Goal: Complete application form: Complete application form

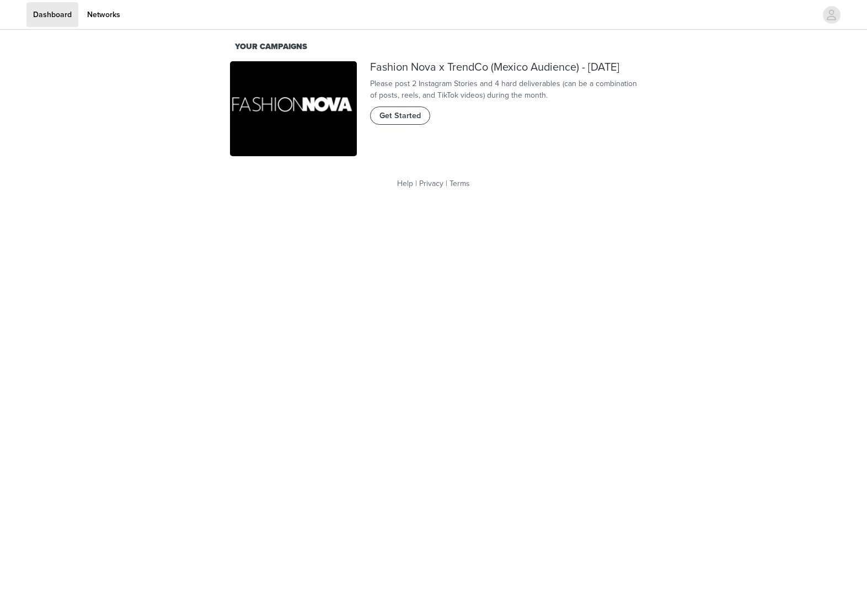
click at [401, 122] on span "Get Started" at bounding box center [399, 116] width 41 height 12
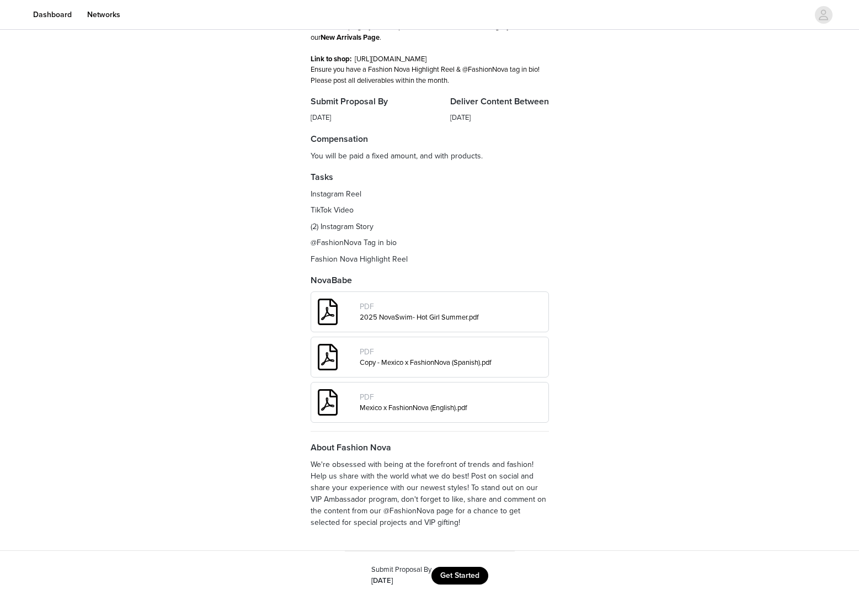
scroll to position [124, 0]
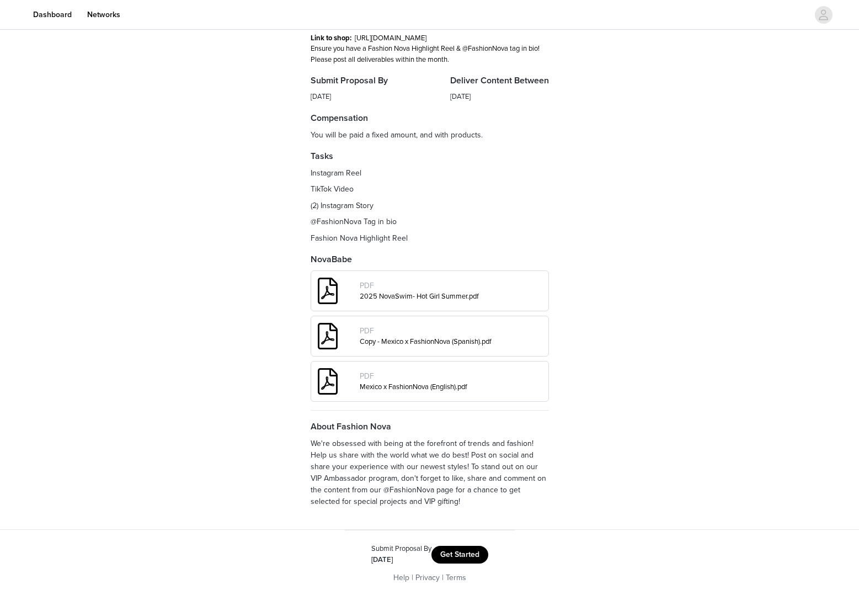
click at [451, 556] on button "Get Started" at bounding box center [459, 554] width 57 height 18
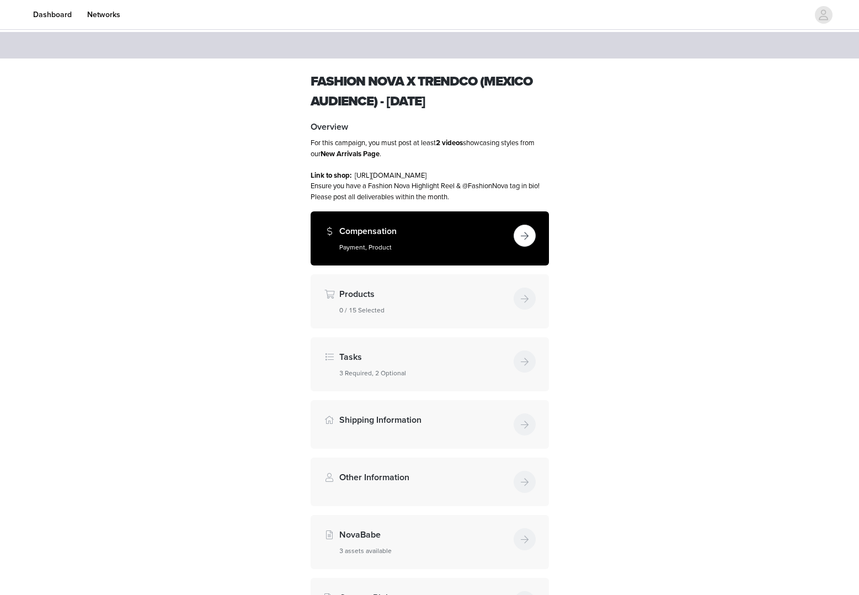
click at [417, 222] on div "Compensation Payment, Product" at bounding box center [430, 238] width 238 height 54
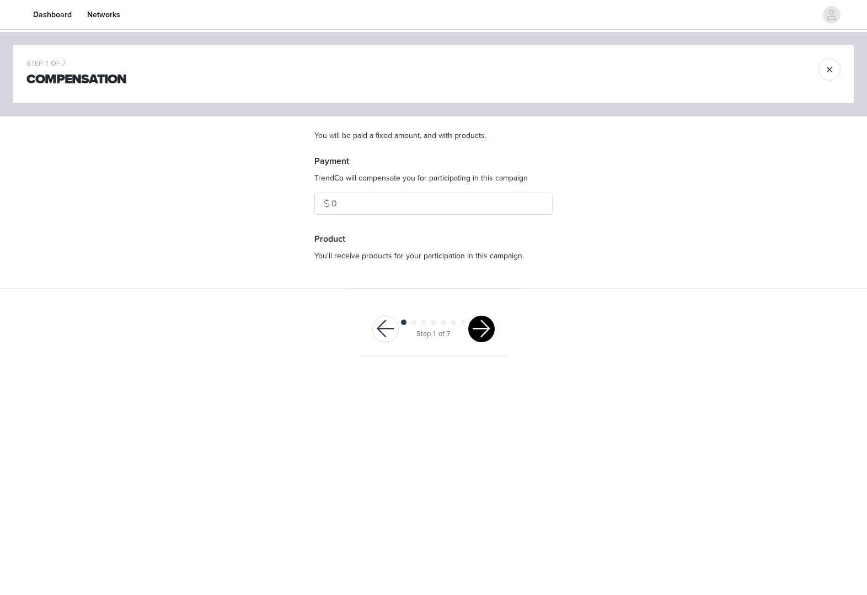
click at [481, 334] on button "button" at bounding box center [481, 328] width 26 height 26
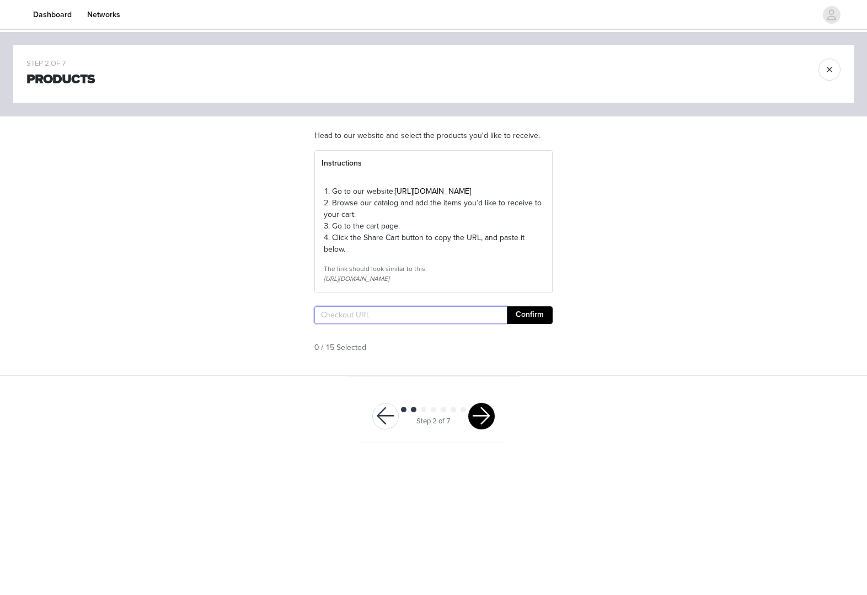
click at [464, 324] on input "text" at bounding box center [410, 315] width 192 height 18
paste input "https://www.fashionnova.com/pages/shared-cart/39282470355068:1,39290515685500:1…"
type input "https://www.fashionnova.com/pages/shared-cart/39282470355068:1,39290515685500:1…"
click at [526, 324] on button "Confirm" at bounding box center [530, 315] width 46 height 18
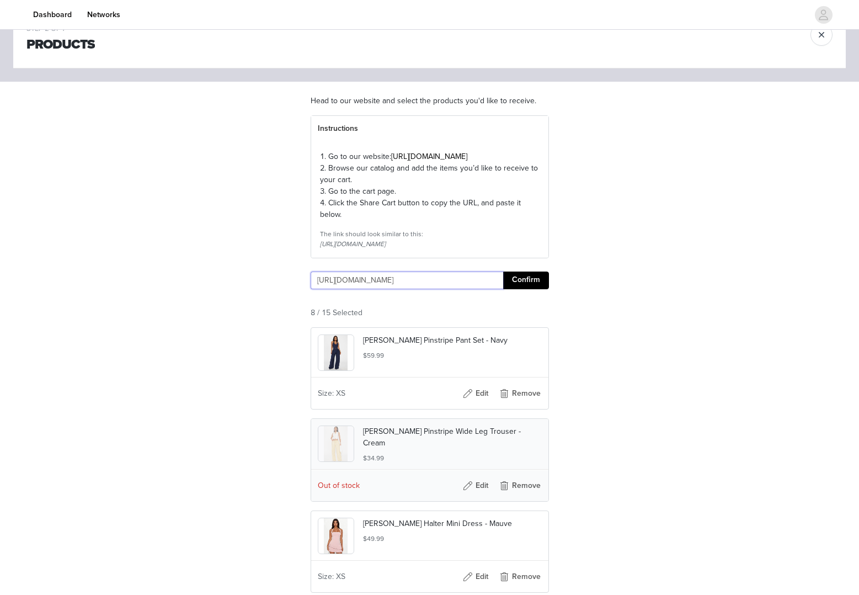
scroll to position [172, 0]
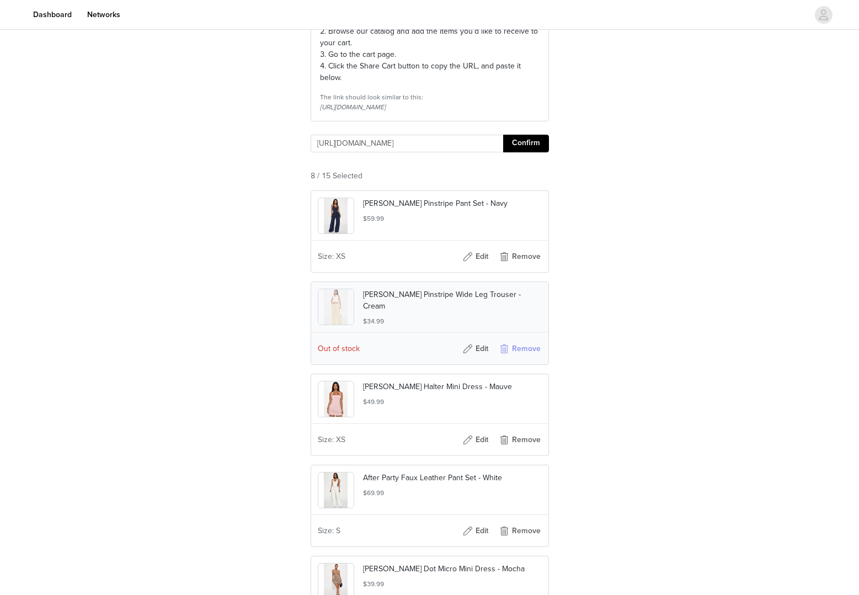
click at [504, 357] on button "Remove" at bounding box center [519, 349] width 44 height 18
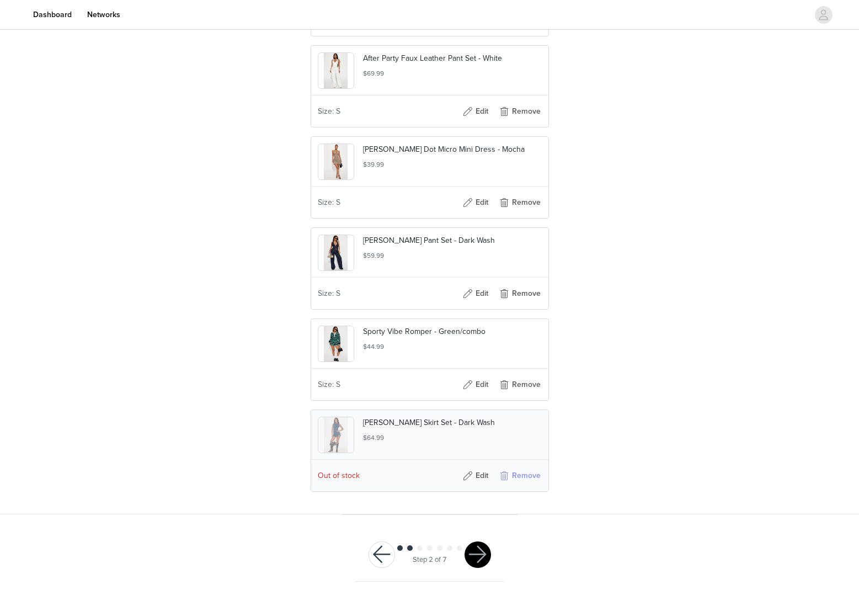
click at [513, 473] on button "Remove" at bounding box center [519, 476] width 44 height 18
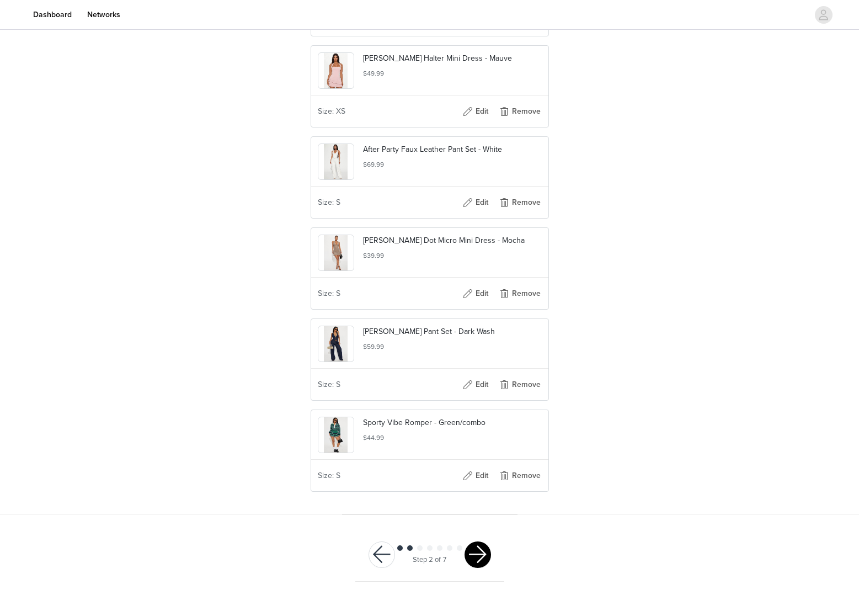
click at [472, 545] on button "button" at bounding box center [477, 554] width 26 height 26
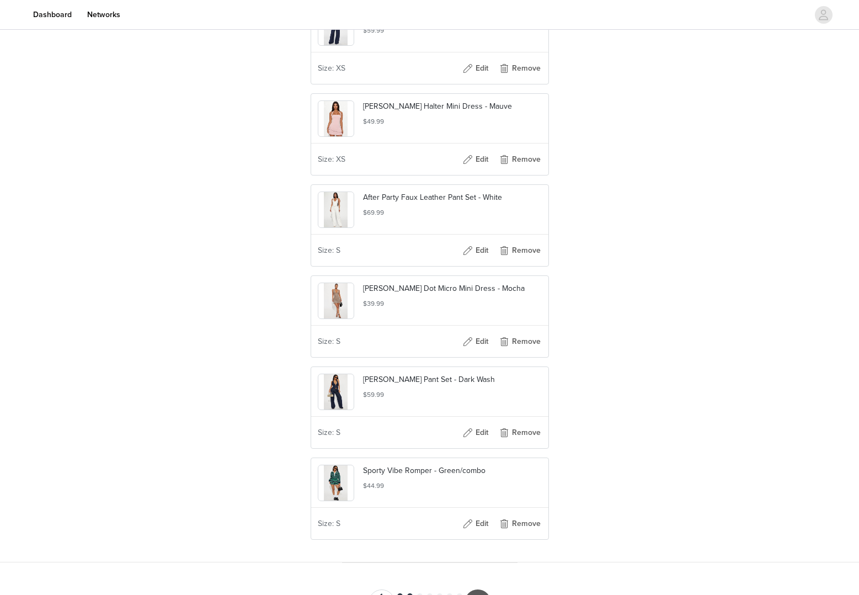
scroll to position [162, 0]
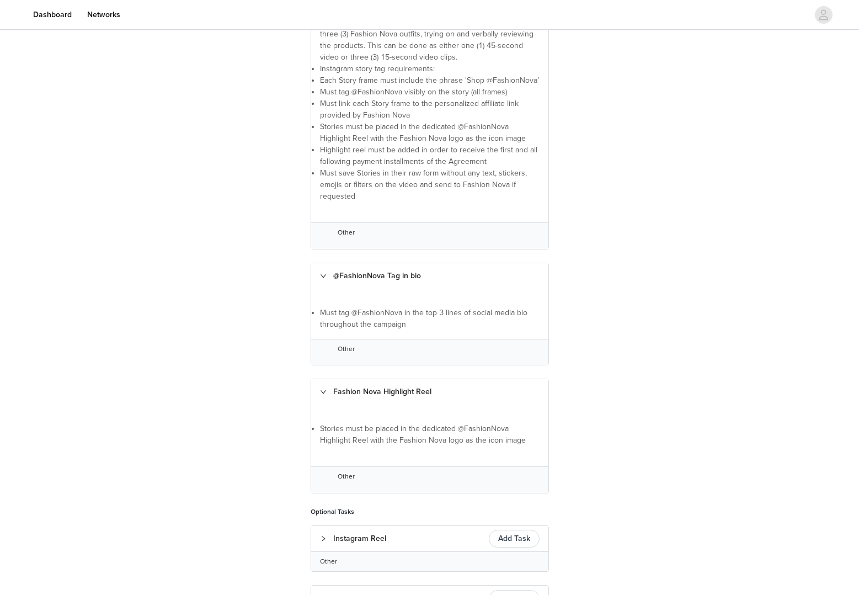
scroll to position [446, 0]
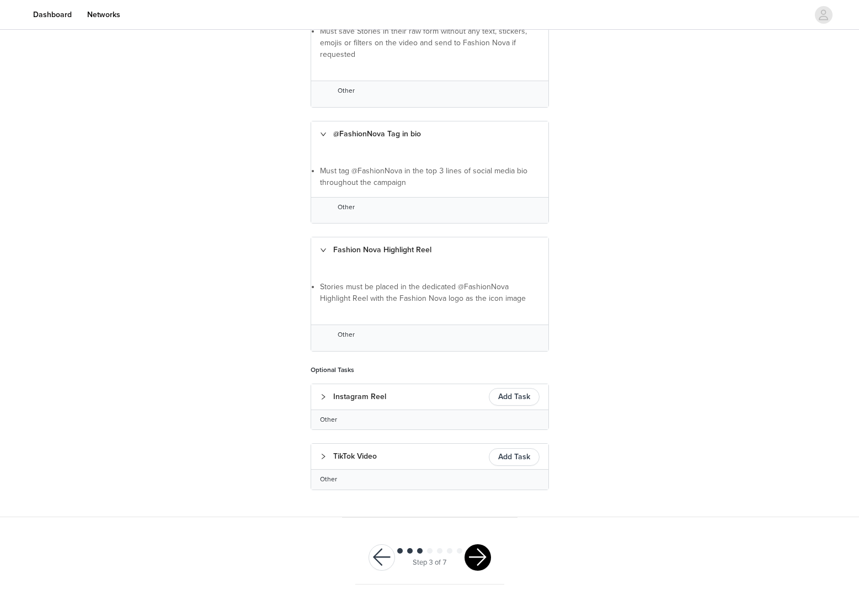
click at [479, 552] on button "button" at bounding box center [477, 557] width 26 height 26
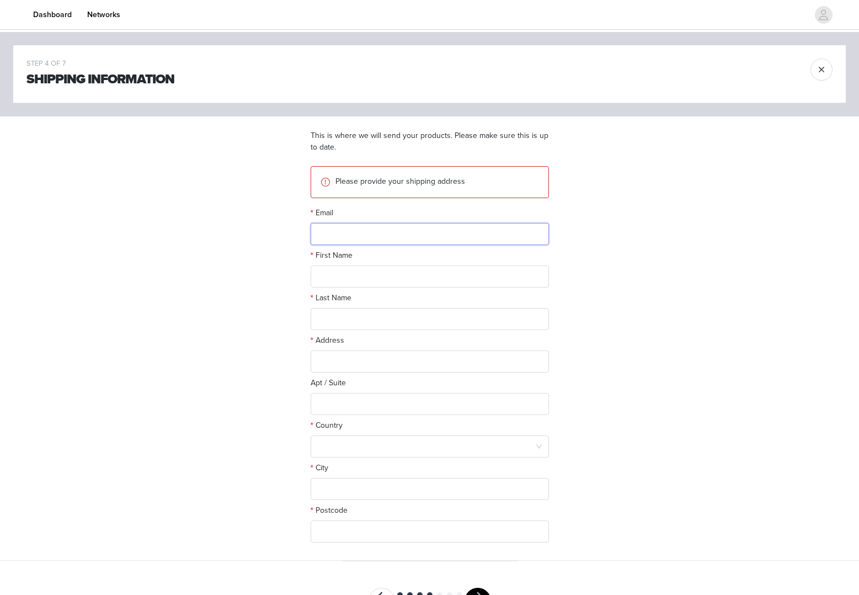
click at [447, 226] on input "text" at bounding box center [430, 234] width 238 height 22
paste input "[EMAIL_ADDRESS][DOMAIN_NAME]"
type input "[EMAIL_ADDRESS][DOMAIN_NAME]"
click at [443, 269] on input "text" at bounding box center [430, 276] width 238 height 22
paste input "[PERSON_NAME] [PERSON_NAME]"
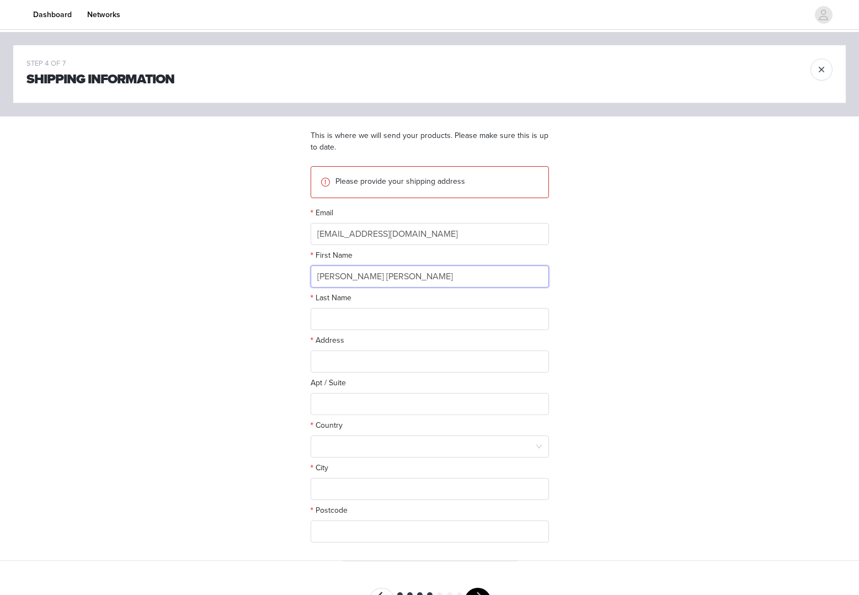
click at [410, 276] on input "[PERSON_NAME] [PERSON_NAME]" at bounding box center [430, 276] width 238 height 22
type input "[PERSON_NAME]"
paste input "[PERSON_NAME]"
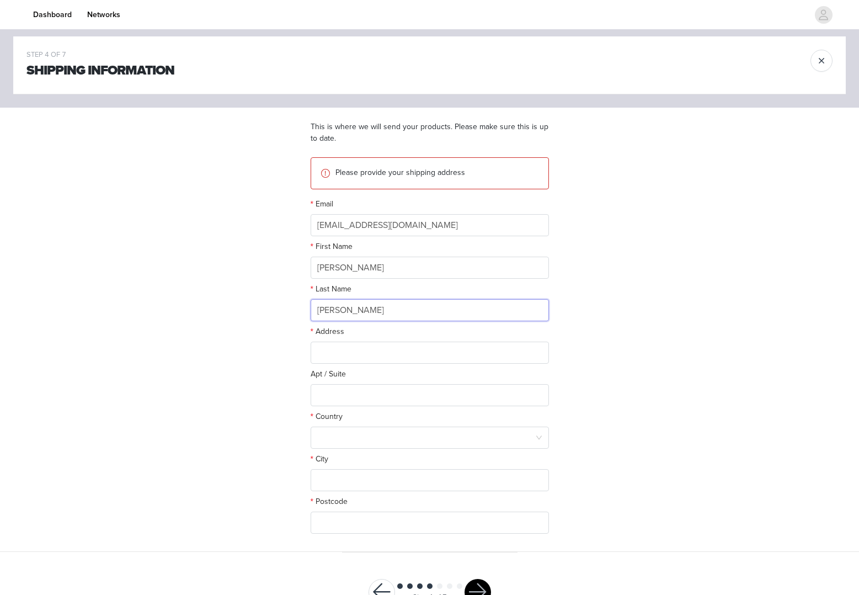
scroll to position [20, 0]
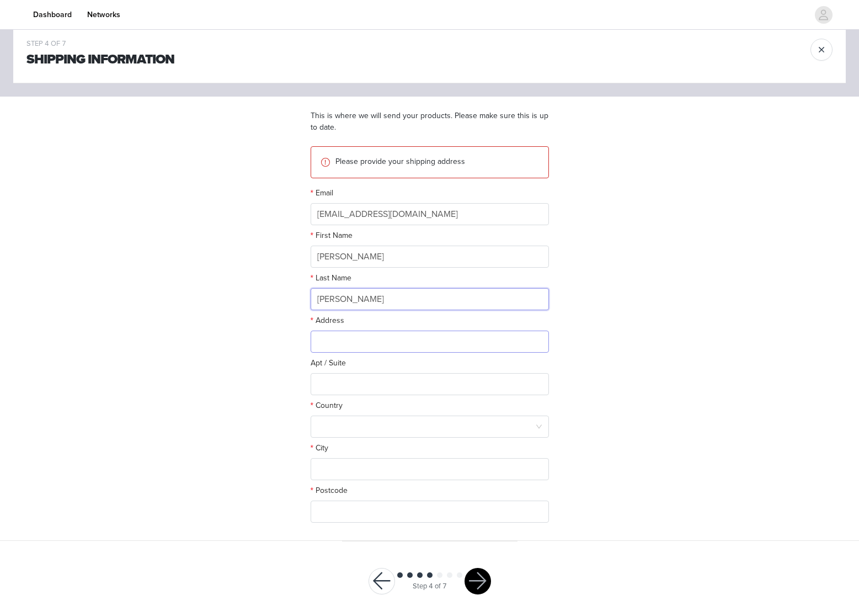
type input "[PERSON_NAME]"
click at [395, 340] on input "text" at bounding box center [430, 341] width 238 height 22
paste input "[GEOGRAPHIC_DATA][PERSON_NAME], [GEOGRAPHIC_DATA][PERSON_NAME]. Poste #45"
type input "[GEOGRAPHIC_DATA][PERSON_NAME], [GEOGRAPHIC_DATA][PERSON_NAME]. Poste #45"
click at [372, 386] on input "text" at bounding box center [430, 384] width 238 height 22
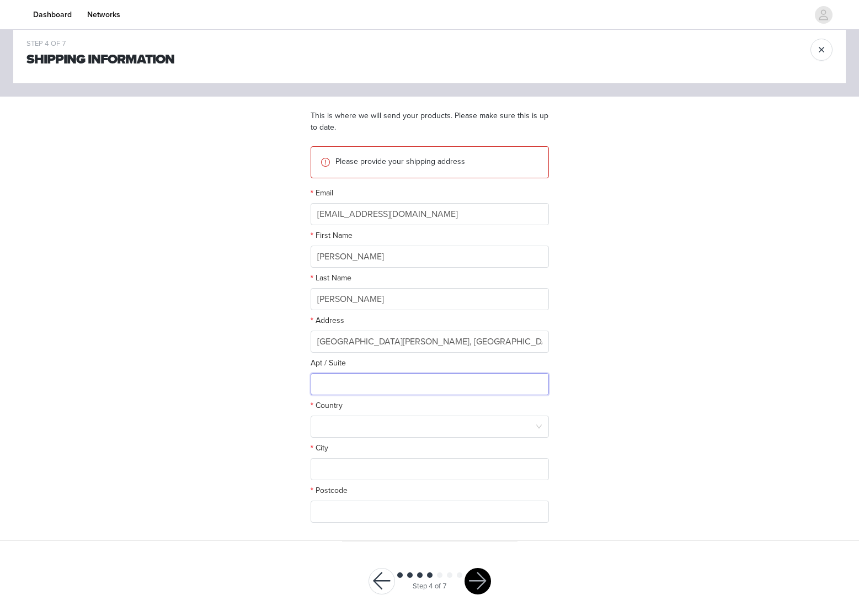
paste input "45"
type input "45"
click at [400, 424] on div at bounding box center [426, 426] width 218 height 21
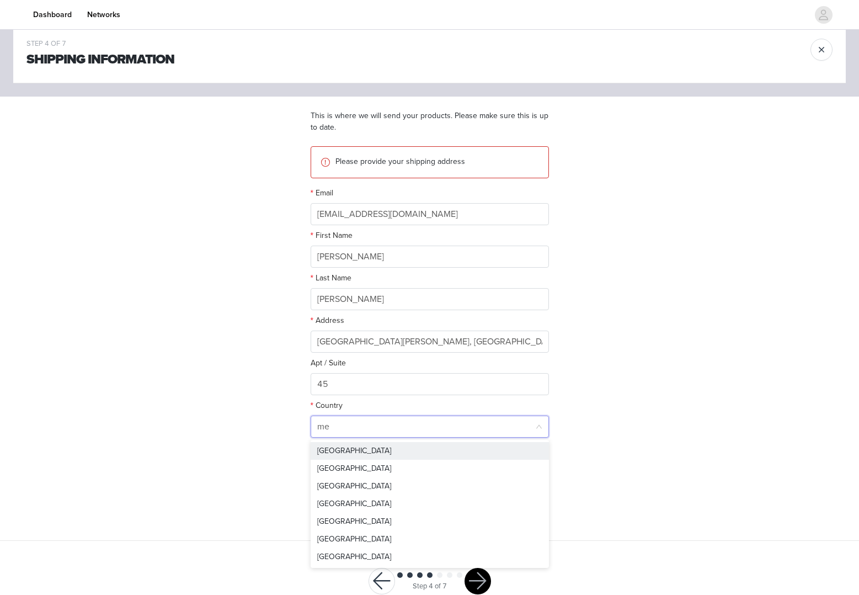
type input "mex"
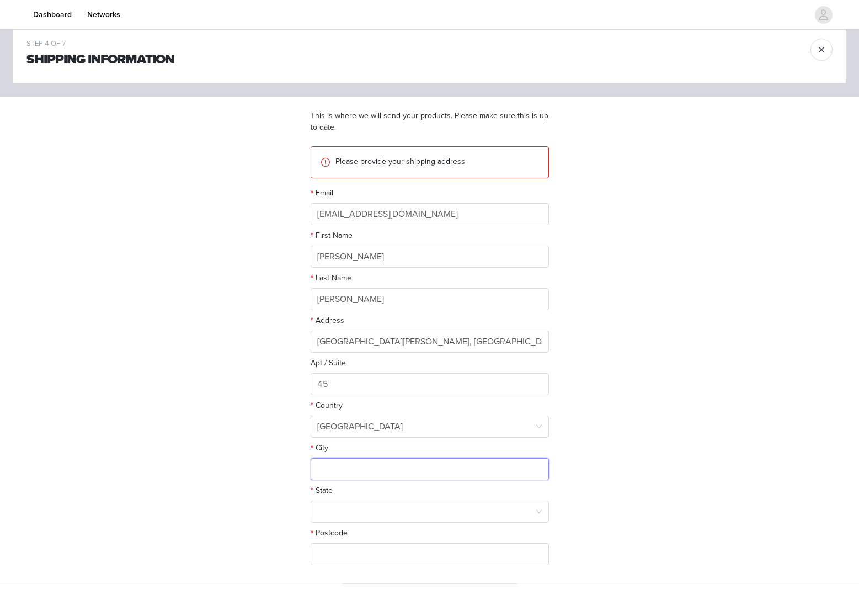
click at [370, 470] on input "text" at bounding box center [430, 469] width 238 height 22
paste input "[PERSON_NAME]"
type input "[PERSON_NAME]"
click at [348, 508] on div at bounding box center [426, 511] width 218 height 21
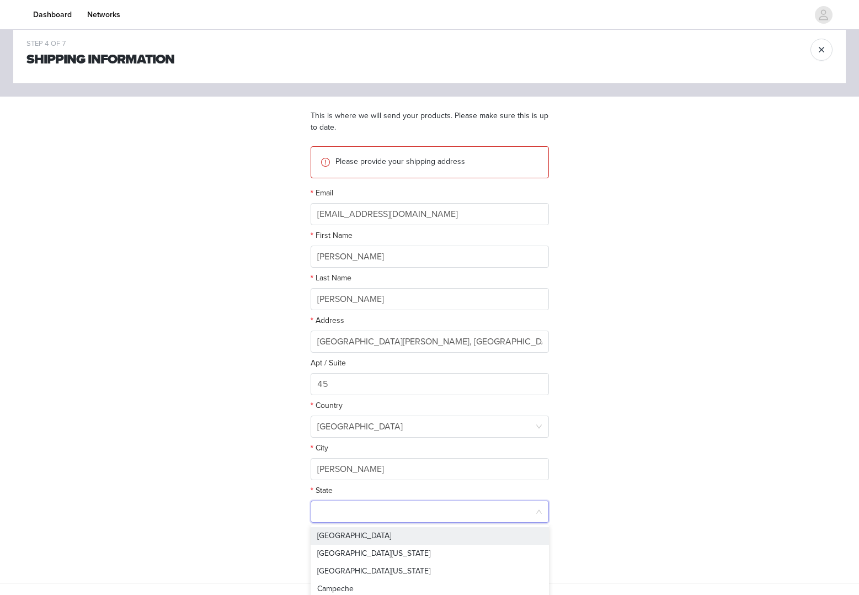
paste input "[GEOGRAPHIC_DATA]"
type input "[GEOGRAPHIC_DATA]"
click at [348, 528] on li "[GEOGRAPHIC_DATA]" at bounding box center [430, 536] width 238 height 18
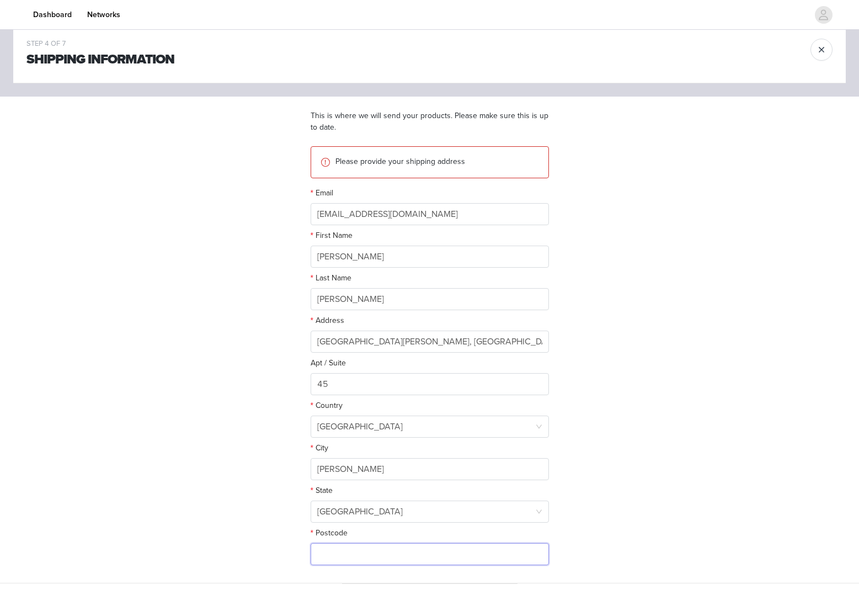
click at [350, 544] on input "text" at bounding box center [430, 554] width 238 height 22
drag, startPoint x: 518, startPoint y: 344, endPoint x: 557, endPoint y: 345, distance: 38.6
click at [557, 345] on section "This is where we will send your products. Please make sure this is up to date. …" at bounding box center [429, 340] width 265 height 486
click at [445, 549] on input "text" at bounding box center [430, 554] width 238 height 22
paste input "81110"
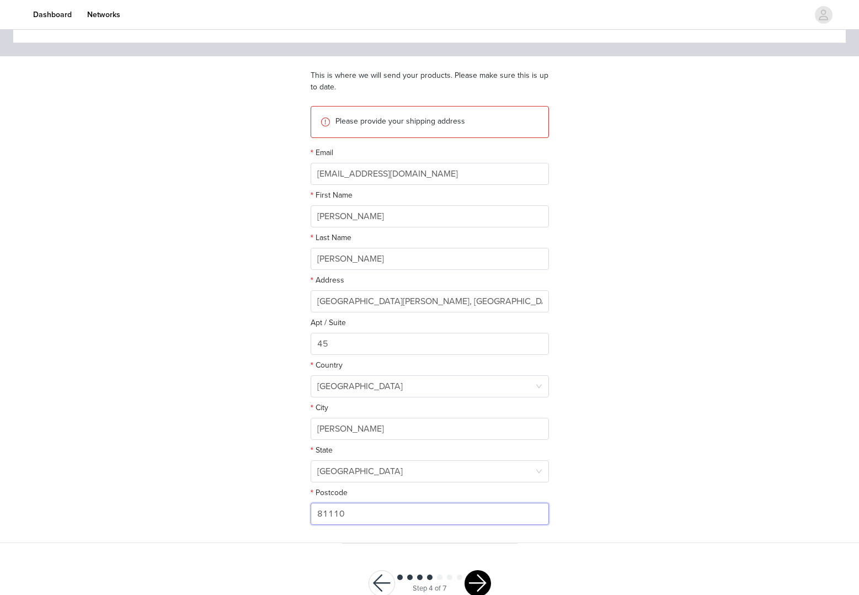
scroll to position [88, 0]
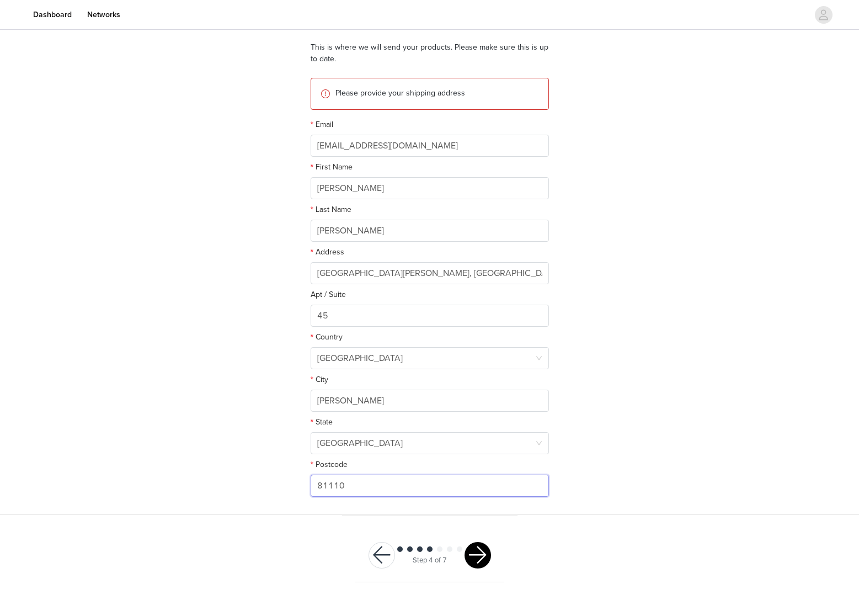
type input "81110"
click at [472, 550] on button "button" at bounding box center [477, 555] width 26 height 26
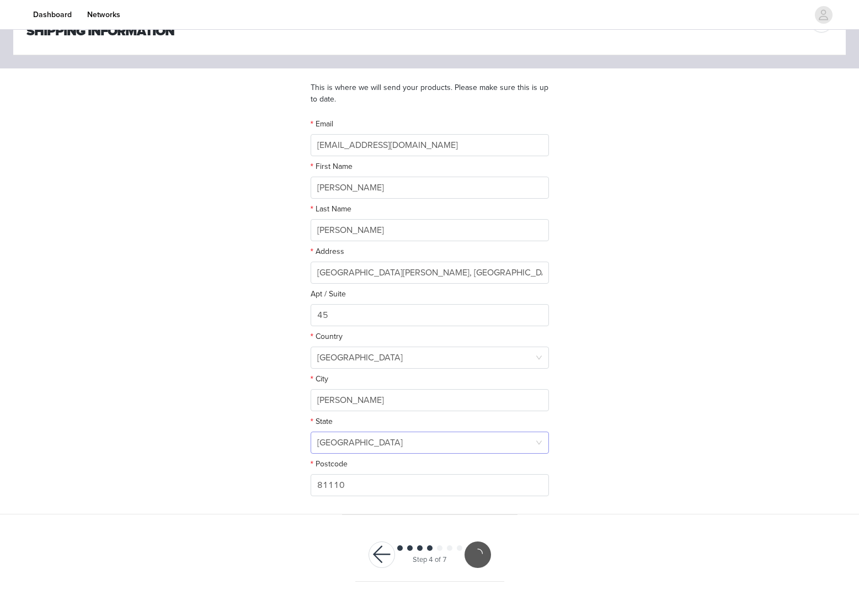
scroll to position [47, 0]
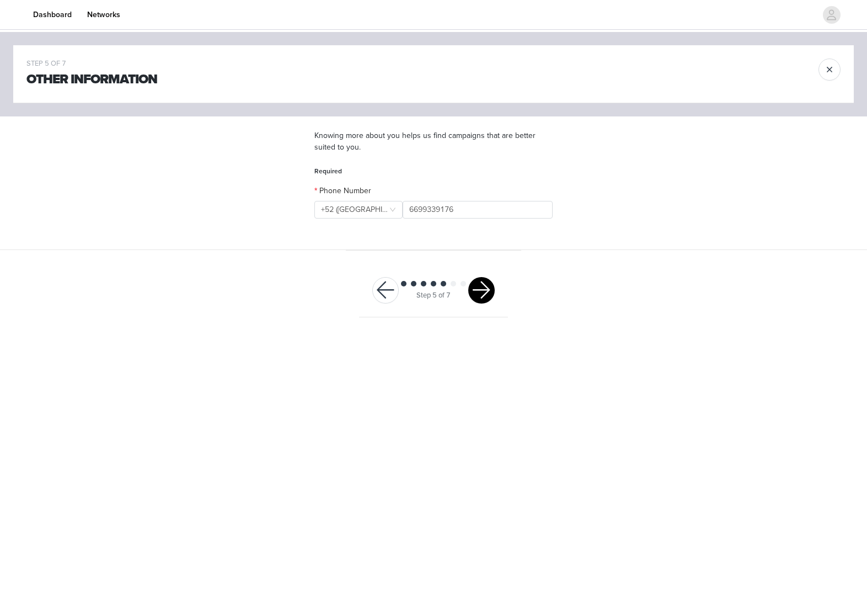
click at [488, 287] on button "button" at bounding box center [481, 290] width 26 height 26
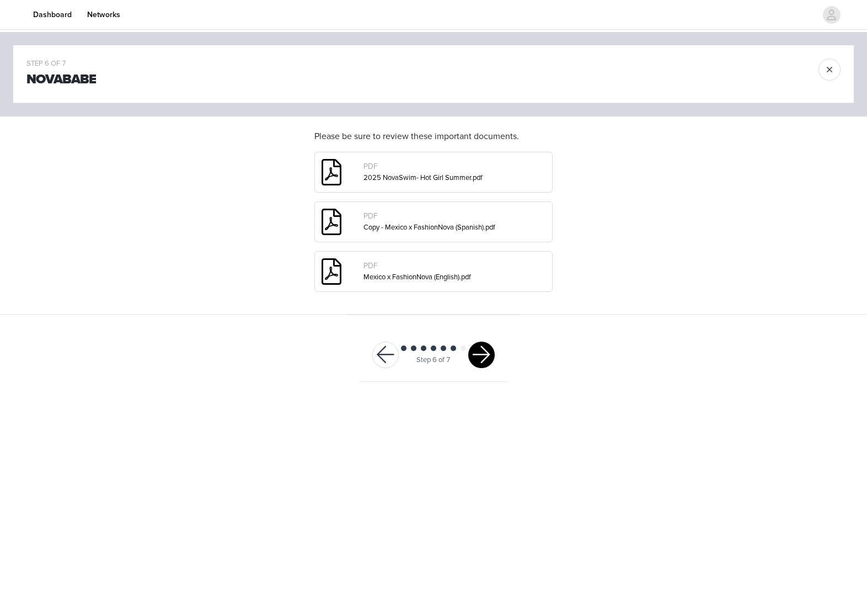
click at [479, 365] on button "button" at bounding box center [481, 354] width 26 height 26
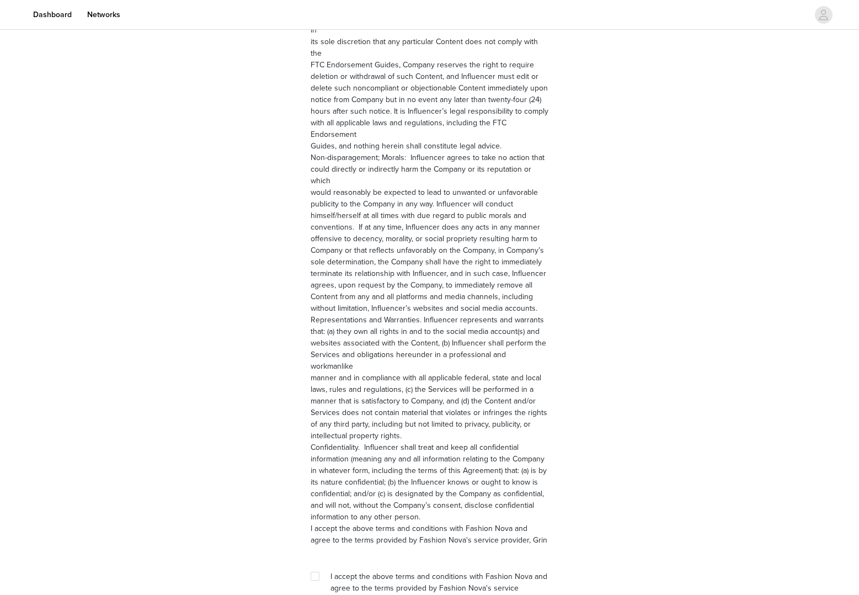
scroll to position [1358, 0]
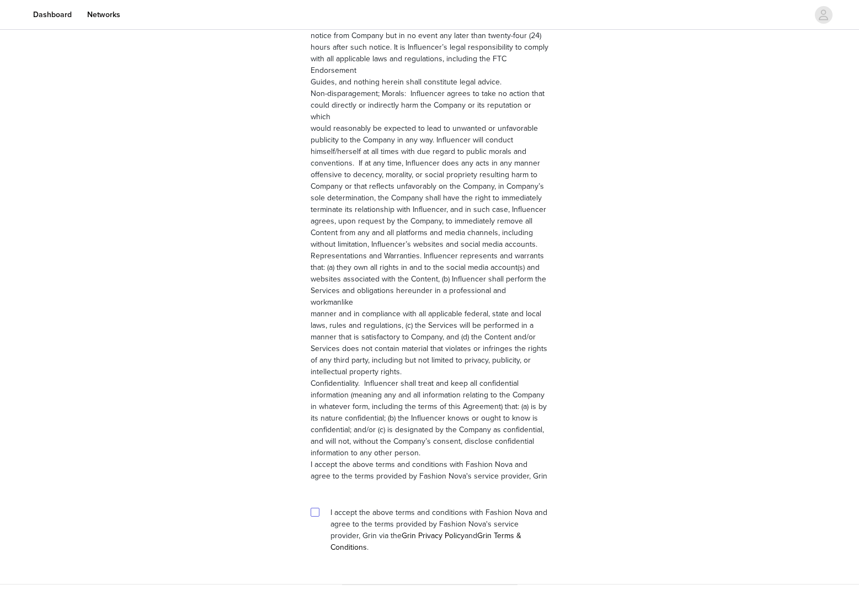
click at [317, 507] on input "checkbox" at bounding box center [315, 511] width 8 height 8
checkbox input "true"
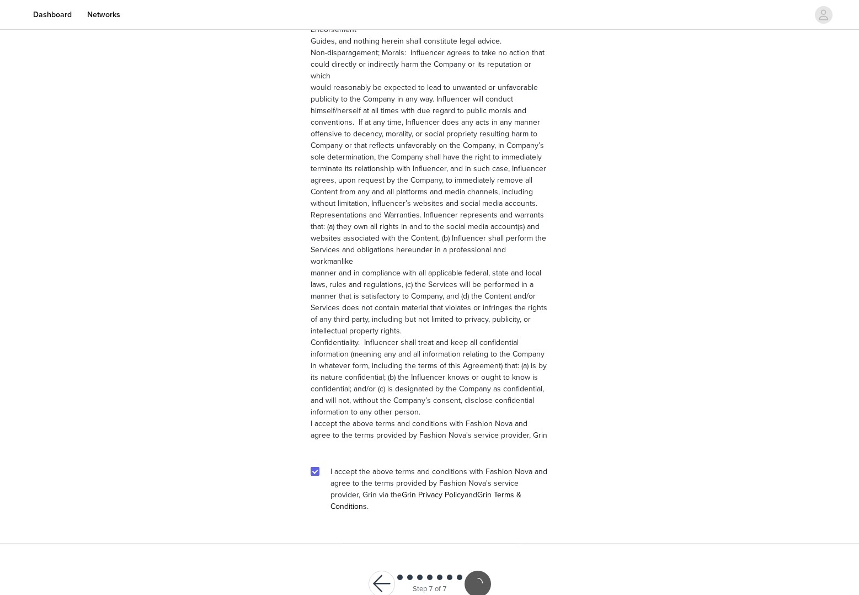
scroll to position [1318, 0]
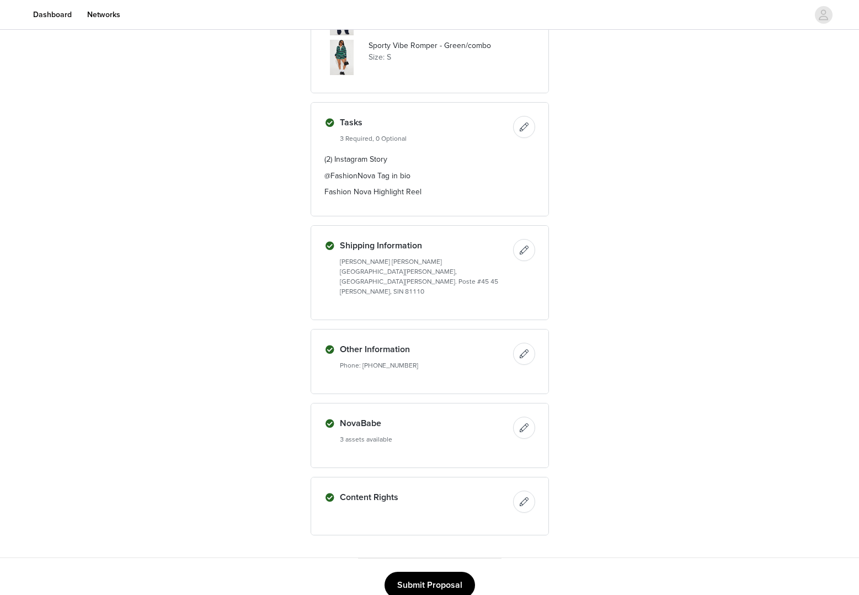
scroll to position [529, 0]
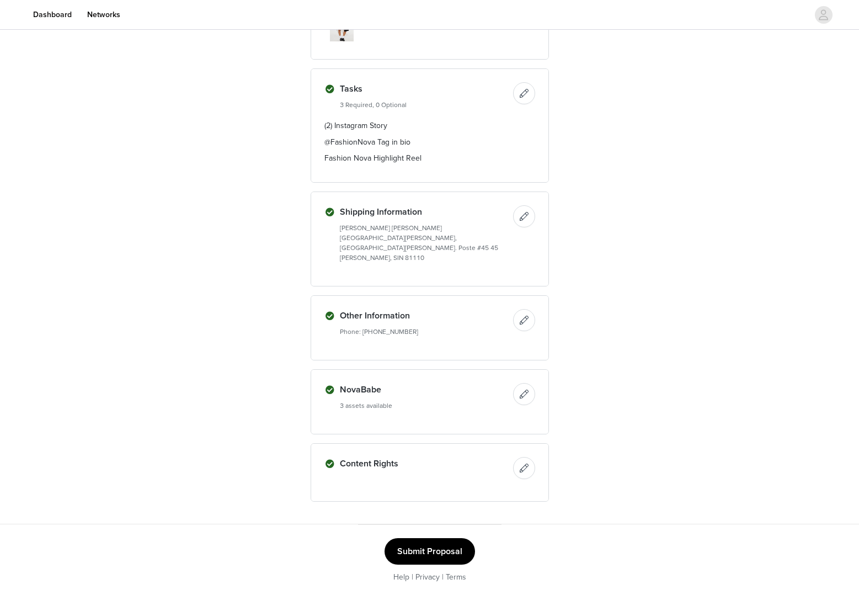
click at [447, 539] on button "Submit Proposal" at bounding box center [429, 551] width 90 height 26
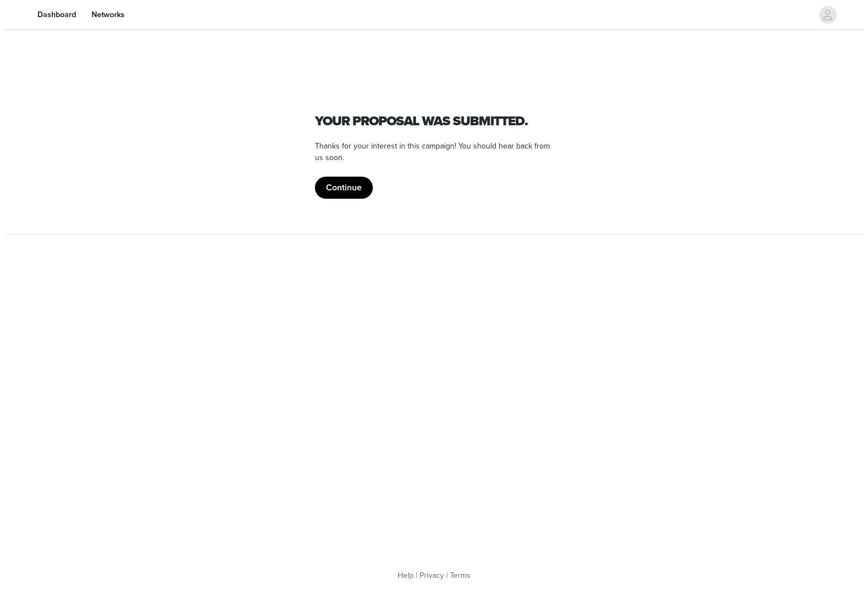
scroll to position [0, 0]
click at [335, 192] on button "Continue" at bounding box center [343, 187] width 58 height 22
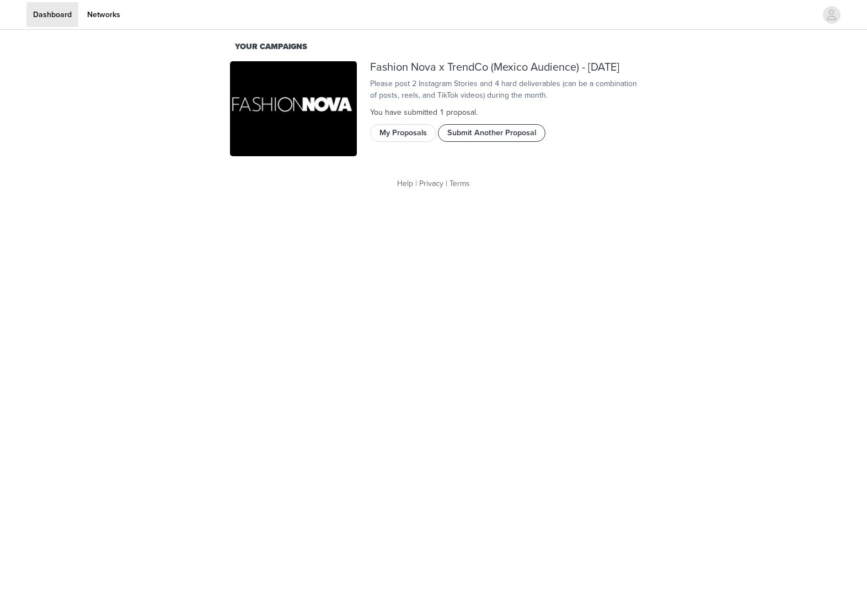
click at [462, 142] on button "Submit Another Proposal" at bounding box center [492, 133] width 108 height 18
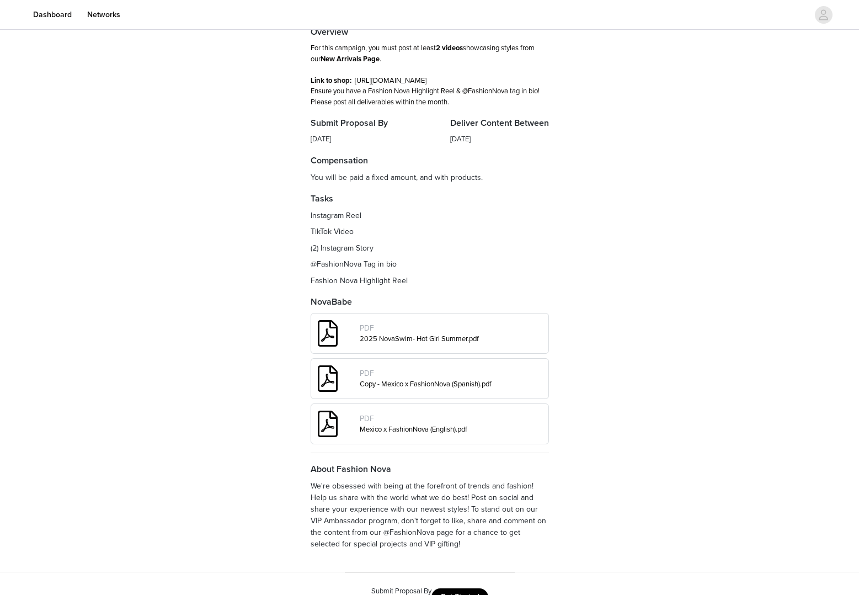
scroll to position [124, 0]
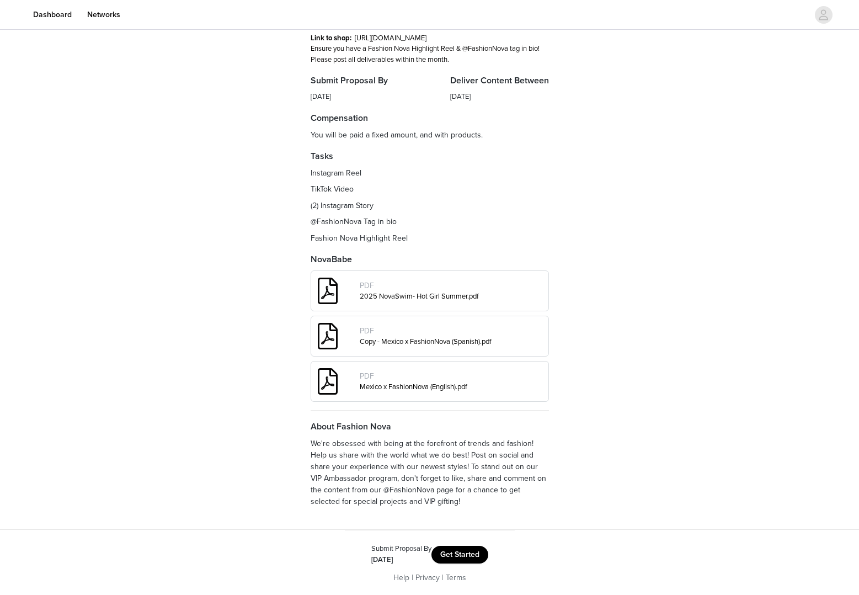
click at [442, 558] on button "Get Started" at bounding box center [459, 554] width 57 height 18
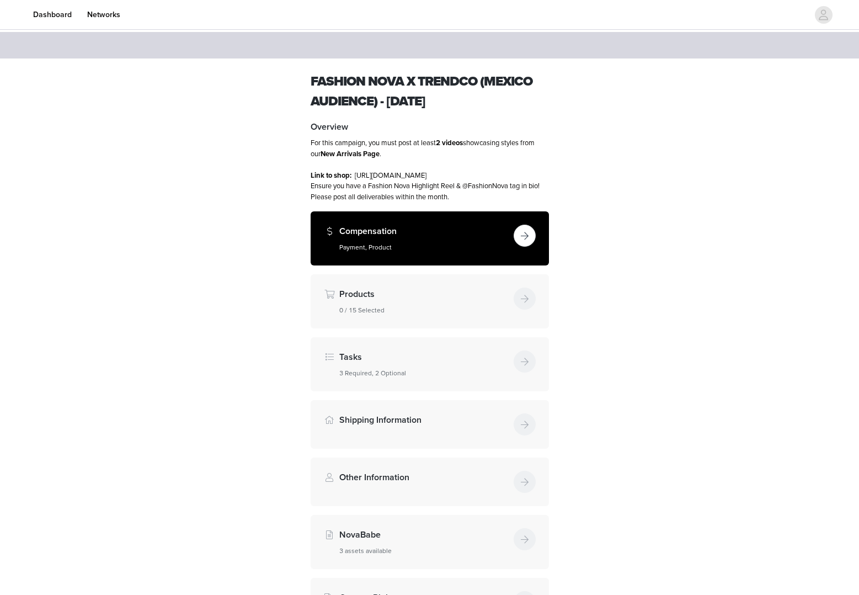
click at [410, 265] on section "Fashion Nova x TrendCo (Mexico Audience) - [DATE] Overview For this campaign, y…" at bounding box center [429, 353] width 265 height 590
click at [411, 248] on h5 "Payment, Product" at bounding box center [424, 247] width 170 height 10
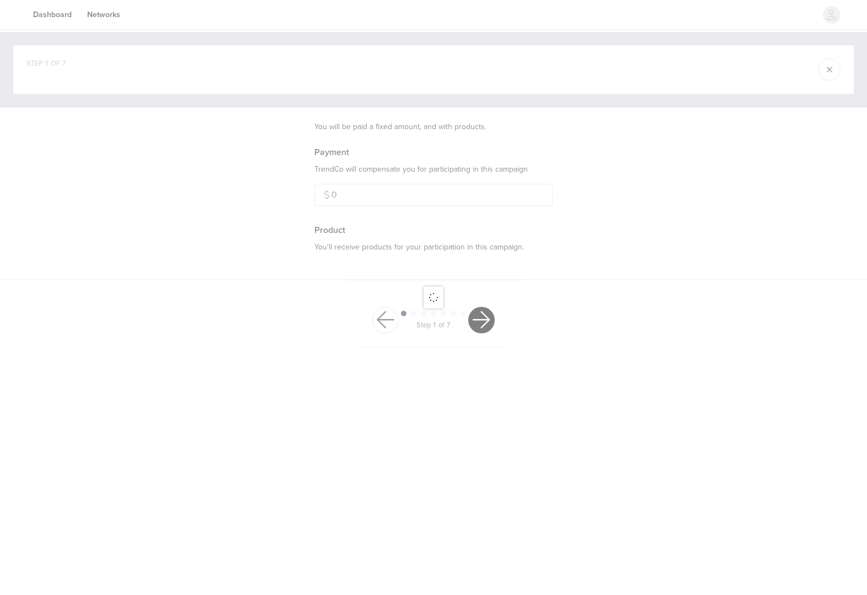
click at [473, 322] on button "button" at bounding box center [481, 320] width 26 height 26
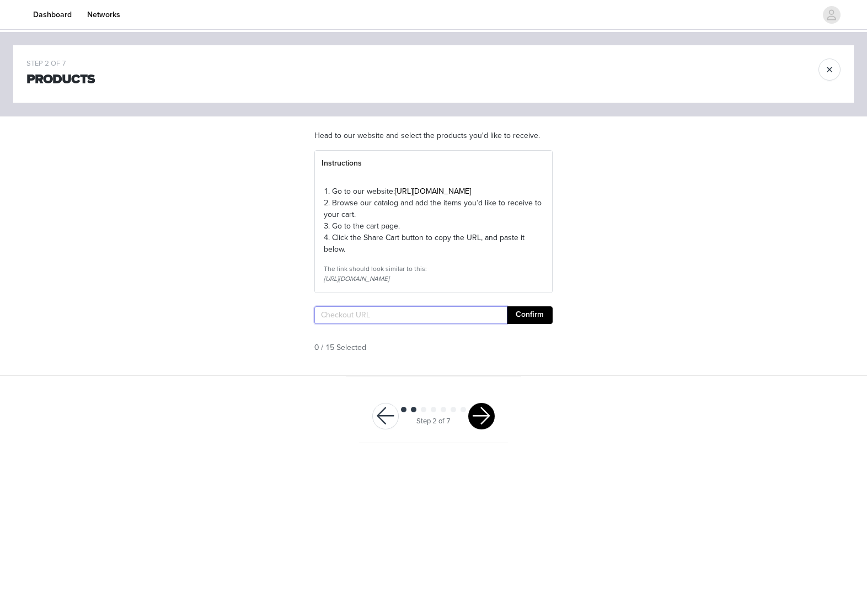
click at [474, 324] on input "text" at bounding box center [410, 315] width 192 height 18
paste input "[URL][DOMAIN_NAME]"
type input "[URL][DOMAIN_NAME]"
click at [512, 324] on button "Confirm" at bounding box center [530, 315] width 46 height 18
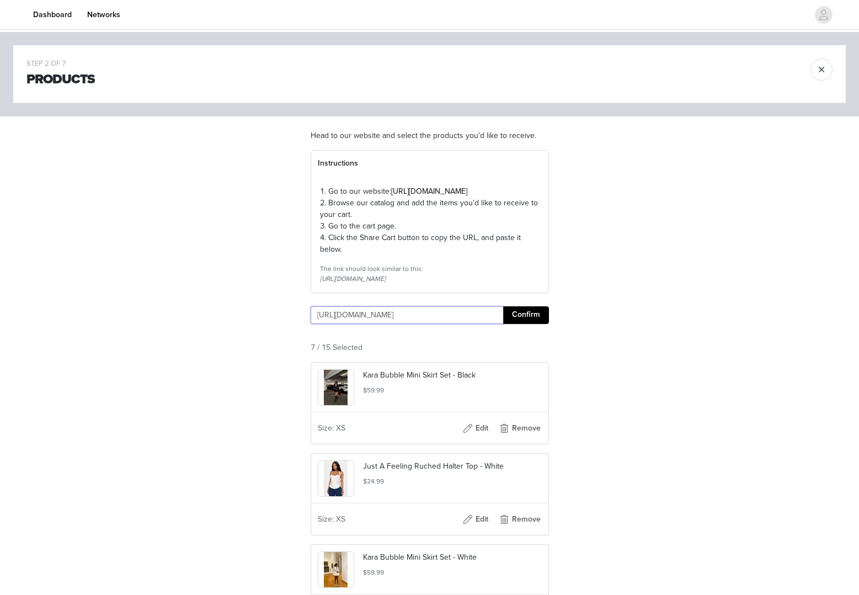
scroll to position [520, 0]
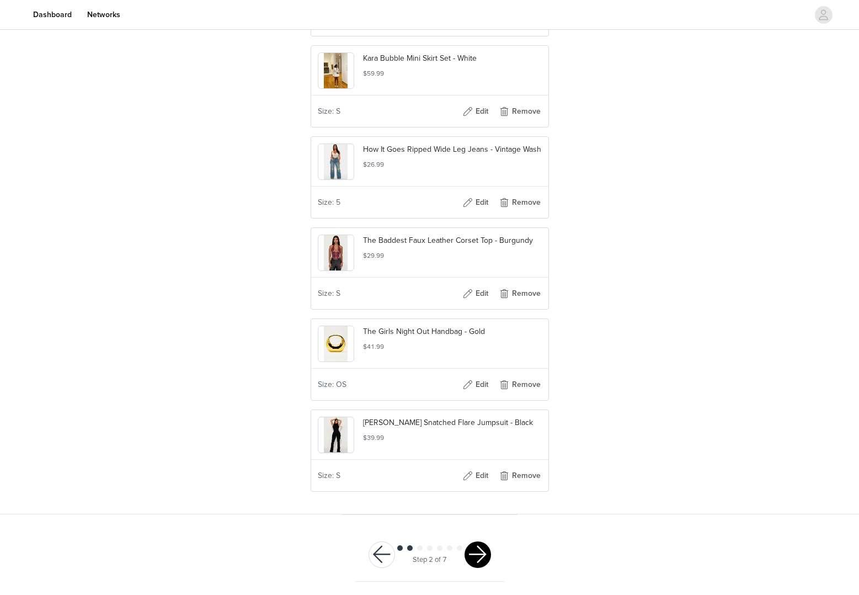
click at [475, 553] on button "button" at bounding box center [477, 554] width 26 height 26
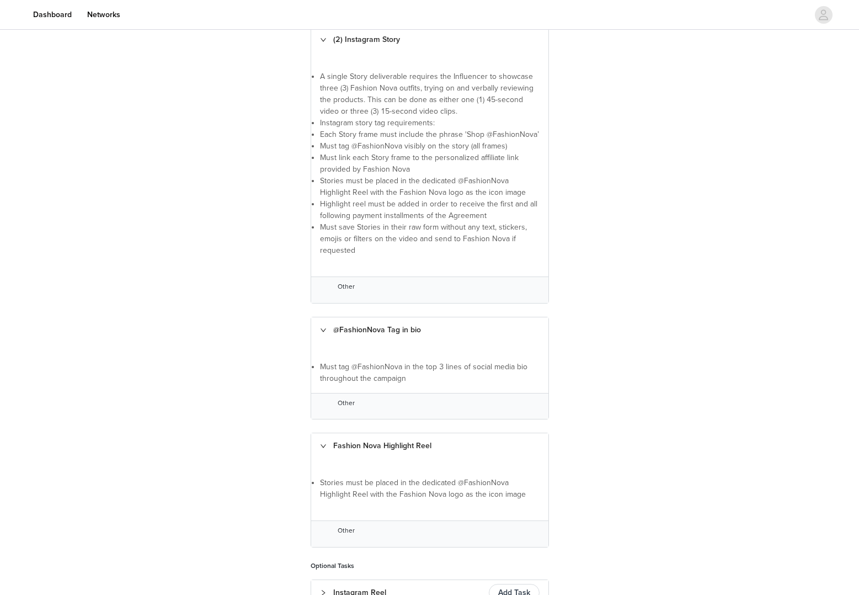
scroll to position [446, 0]
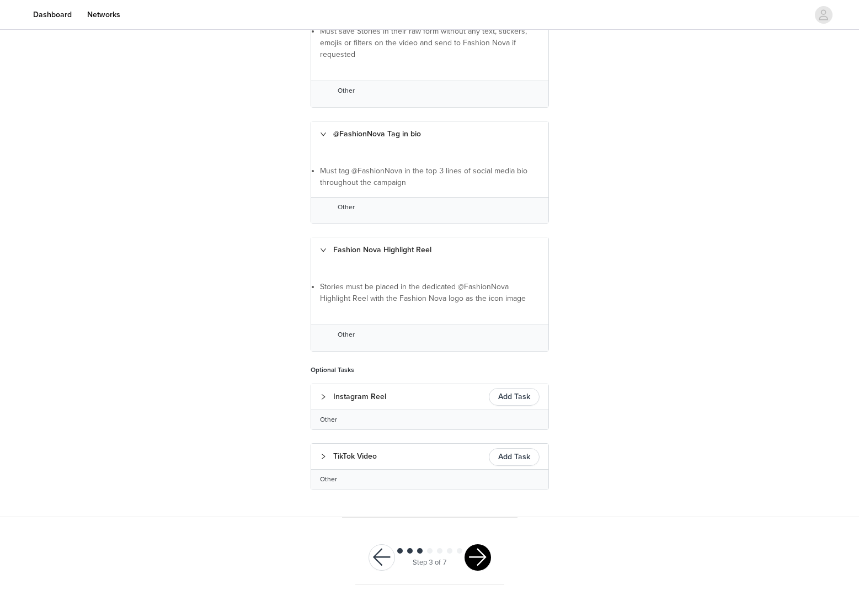
click at [468, 572] on div "Step 3 of 7" at bounding box center [429, 557] width 149 height 53
click at [481, 546] on button "button" at bounding box center [477, 557] width 26 height 26
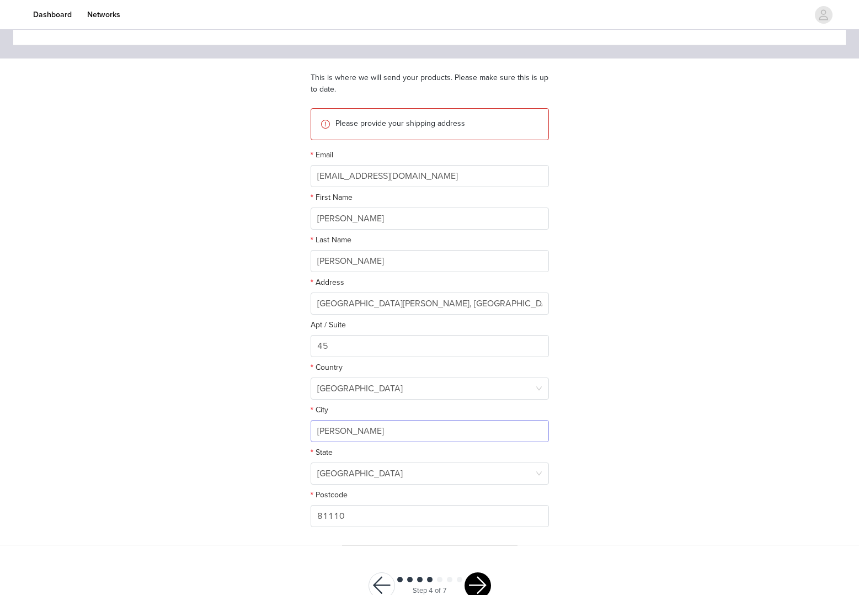
scroll to position [88, 0]
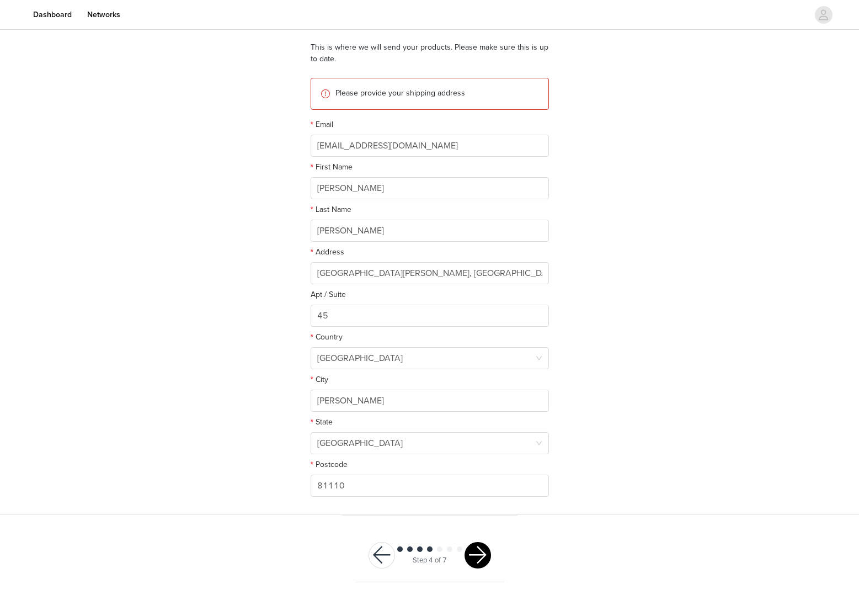
click at [469, 543] on div at bounding box center [477, 555] width 26 height 26
click at [470, 544] on button "button" at bounding box center [477, 555] width 26 height 26
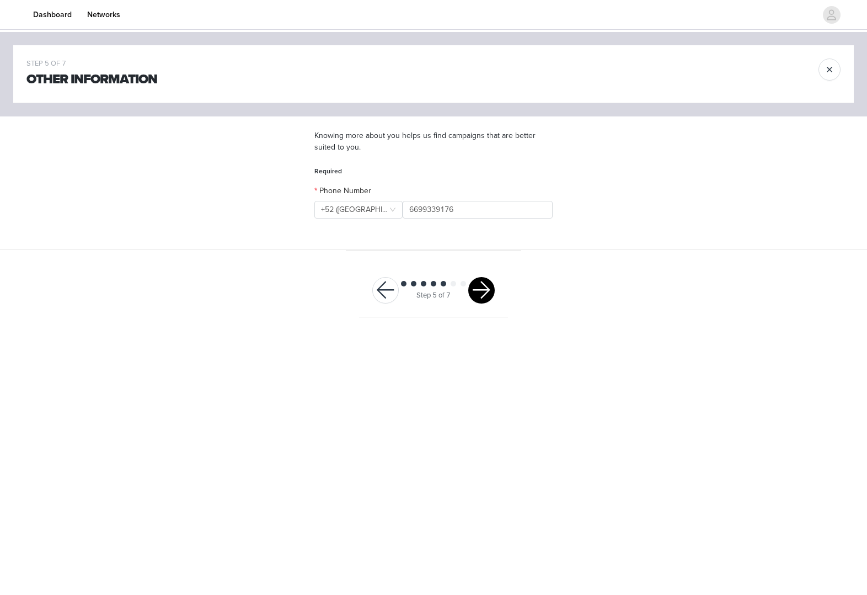
click at [483, 254] on footer "Step 5 of 7" at bounding box center [433, 290] width 175 height 81
click at [490, 331] on body "Dashboard Networks STEP 5 OF 7 Other Information Knowing more about you helps u…" at bounding box center [433, 297] width 867 height 595
click at [480, 293] on button "button" at bounding box center [481, 290] width 26 height 26
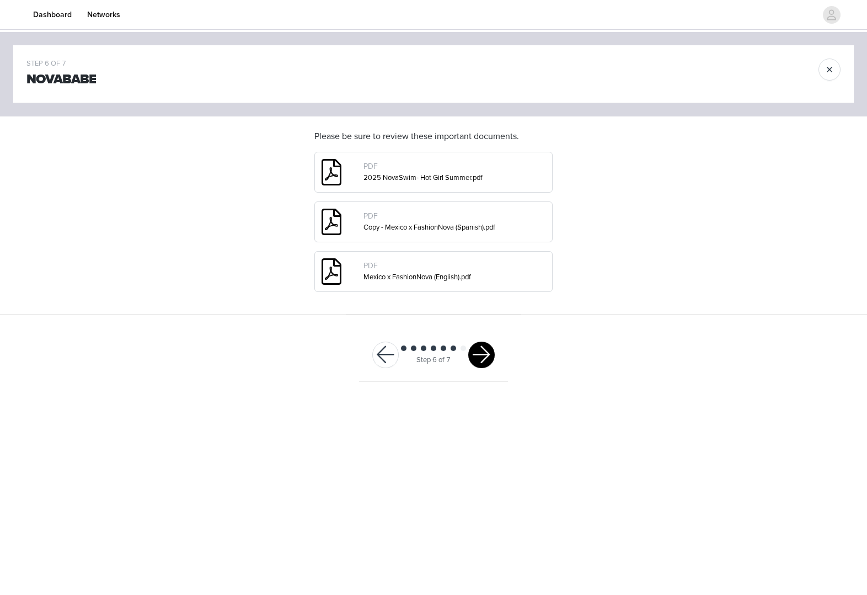
click at [483, 357] on button "button" at bounding box center [481, 354] width 26 height 26
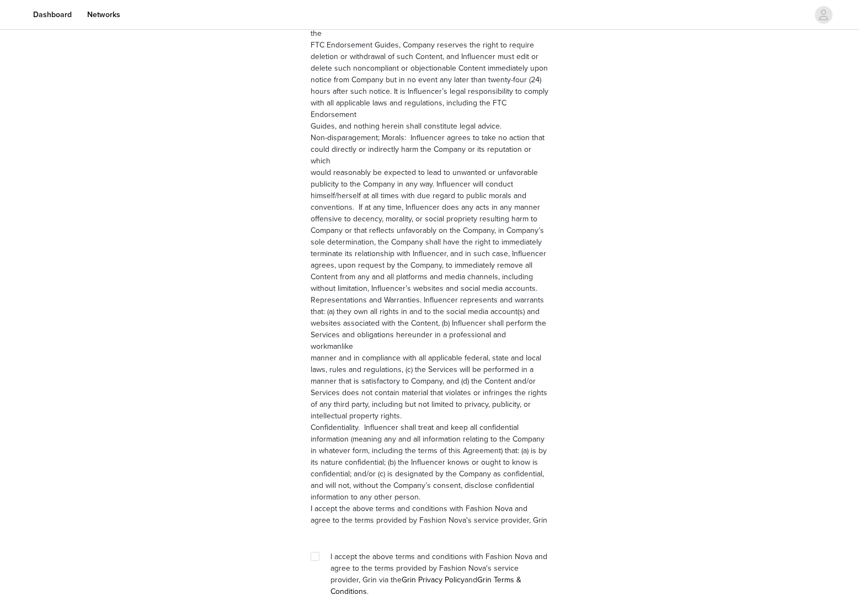
scroll to position [1358, 0]
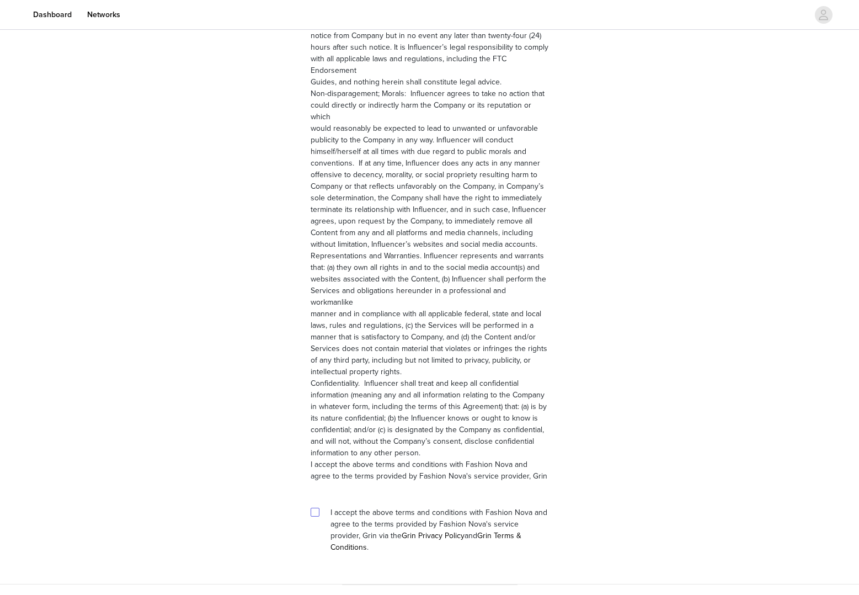
click at [318, 507] on span at bounding box center [315, 511] width 9 height 9
click at [318, 507] on input "checkbox" at bounding box center [315, 511] width 8 height 8
checkbox input "true"
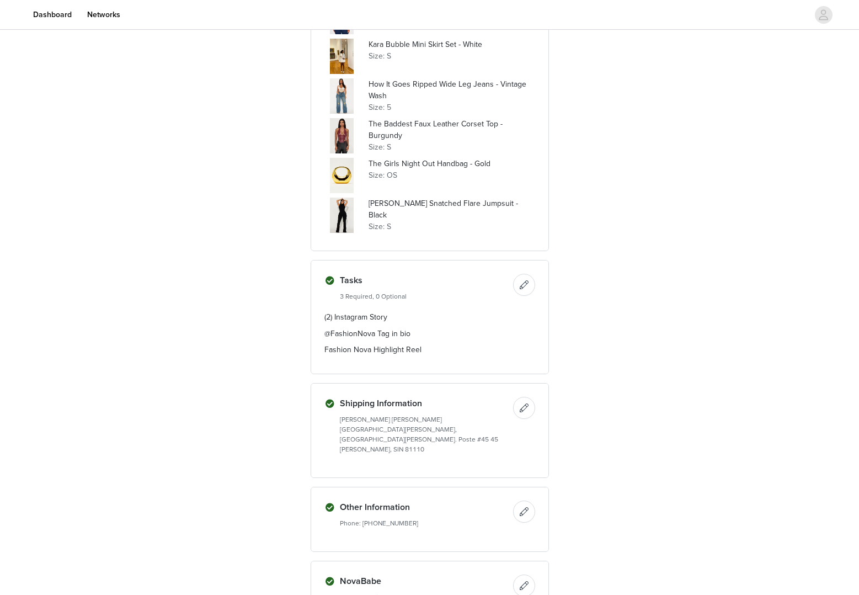
scroll to position [569, 0]
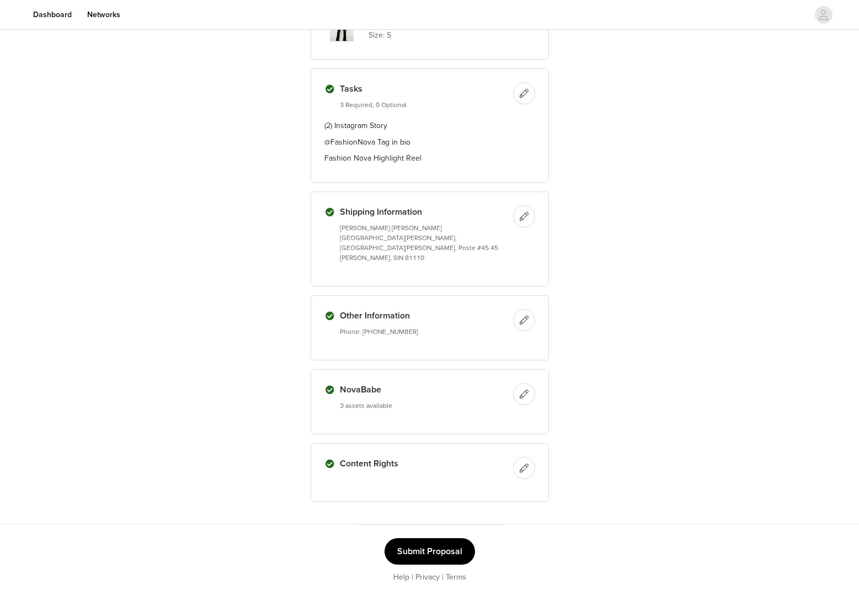
click at [405, 538] on button "Submit Proposal" at bounding box center [429, 551] width 90 height 26
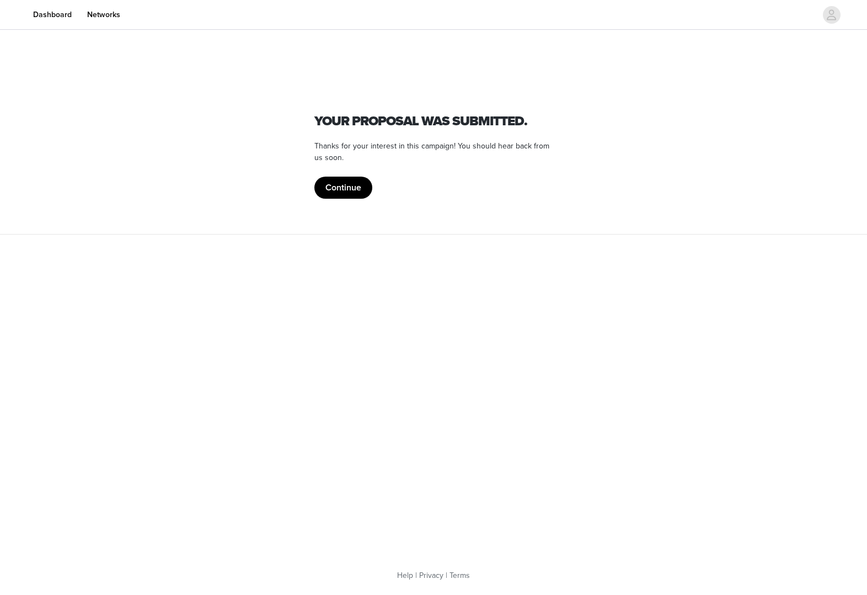
click at [347, 200] on section "Fashion Nova Your proposal was submitted. Thanks for your interest in this camp…" at bounding box center [433, 133] width 265 height 202
click at [347, 197] on button "Continue" at bounding box center [343, 187] width 58 height 22
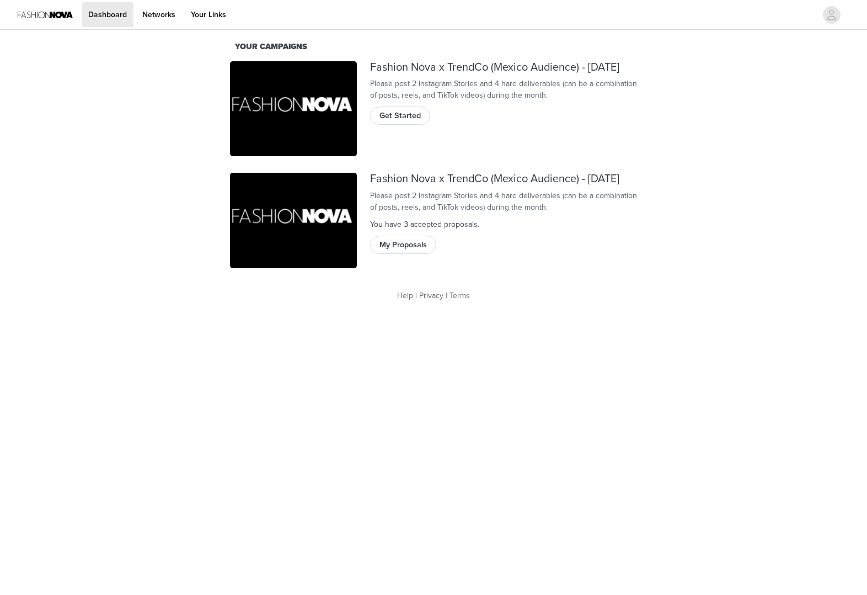
click at [395, 151] on div "Fashion Nova x TrendCo (Mexico Audience) - [DATE] Please post 2 Instagram Stori…" at bounding box center [503, 109] width 280 height 109
click at [394, 124] on button "Get Started" at bounding box center [400, 115] width 60 height 18
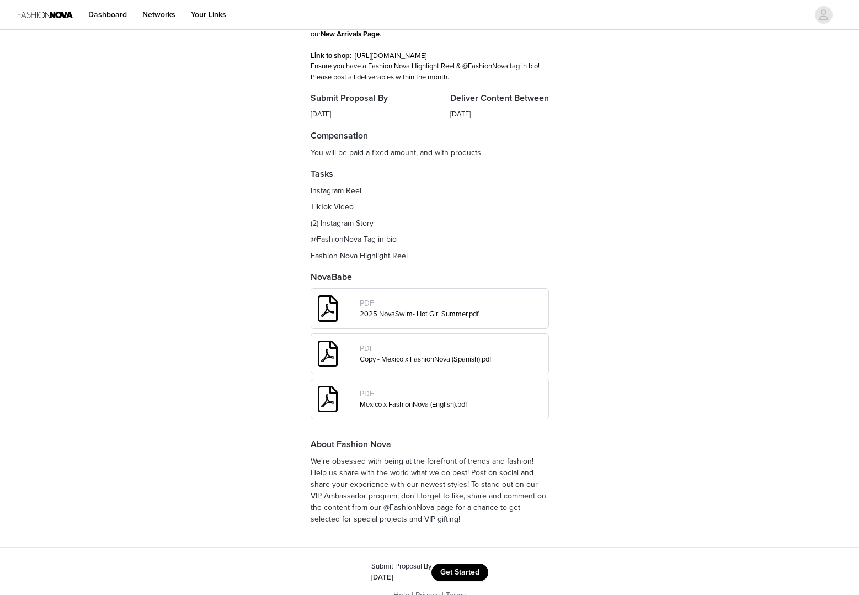
scroll to position [124, 0]
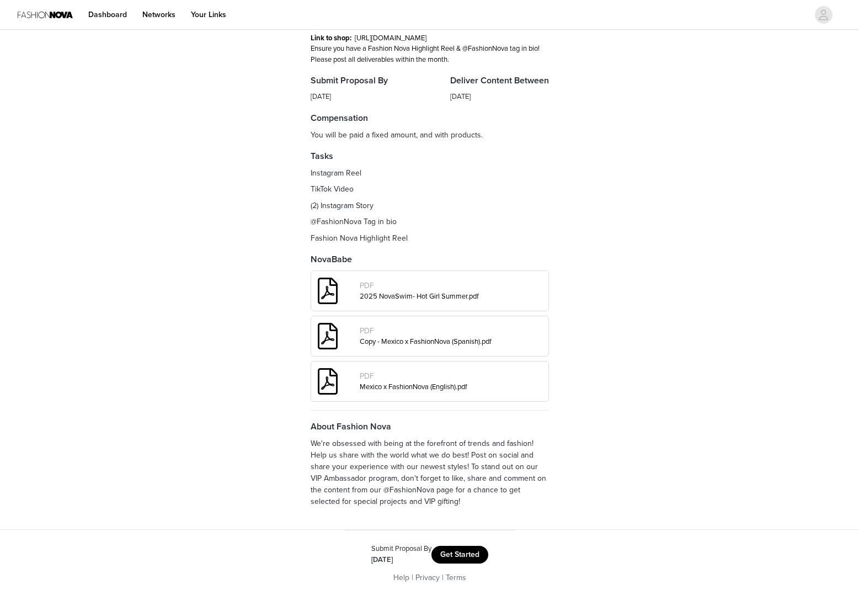
click at [452, 551] on button "Get Started" at bounding box center [459, 554] width 57 height 18
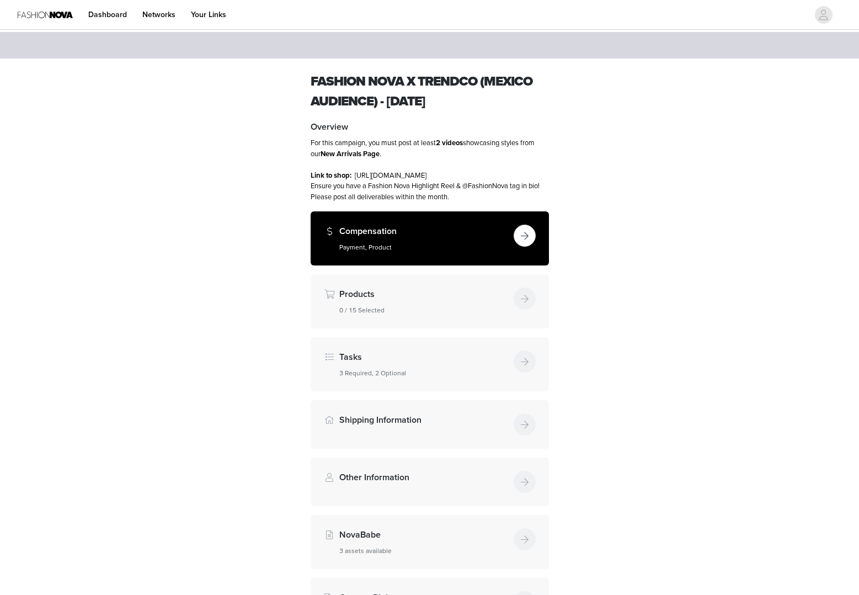
click at [437, 259] on div "Compensation Payment, Product" at bounding box center [430, 238] width 238 height 54
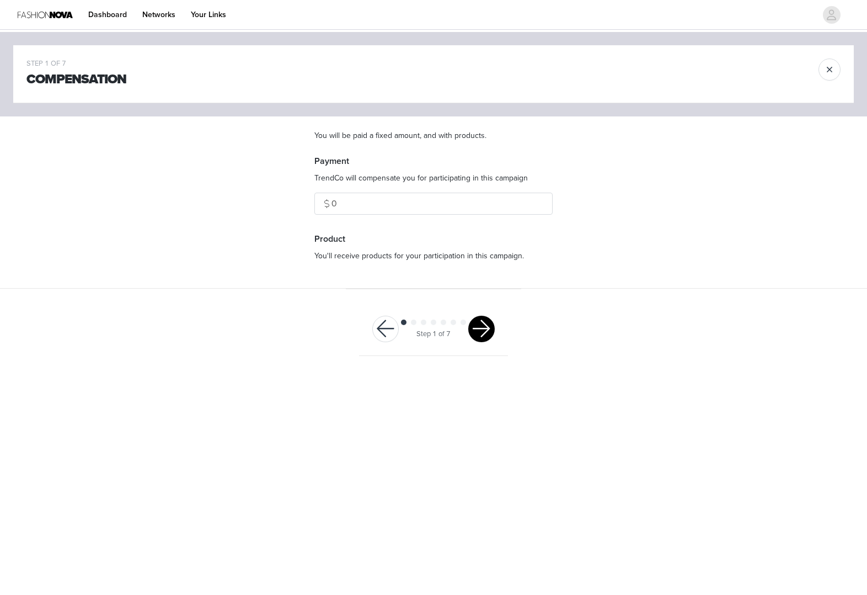
click at [480, 324] on button "button" at bounding box center [481, 328] width 26 height 26
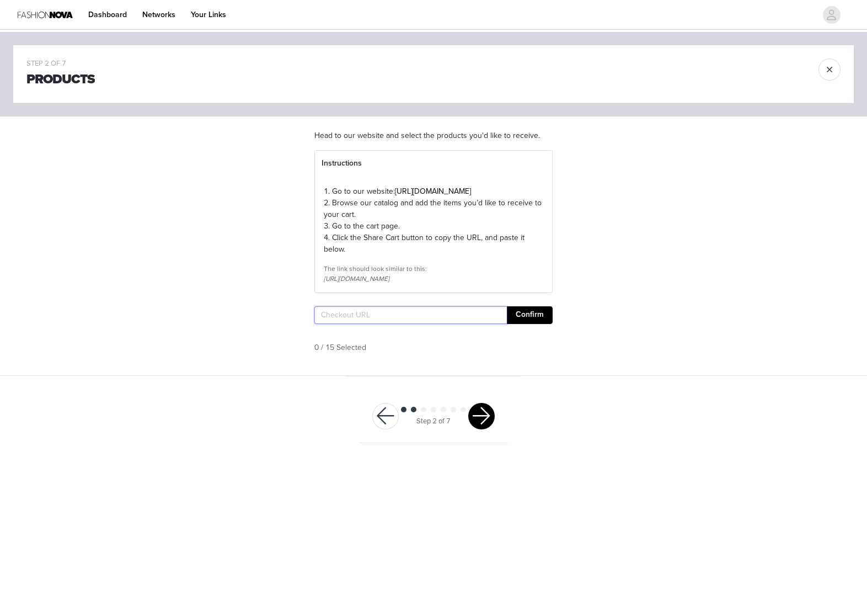
click at [477, 324] on input "text" at bounding box center [410, 315] width 192 height 18
paste input "https://www.fashionnova.com/pages/shared-cart/39295485771900:1,39293786652796:1…"
type input "https://www.fashionnova.com/pages/shared-cart/39295485771900:1,39293786652796:1…"
click at [513, 324] on button "Confirm" at bounding box center [530, 315] width 46 height 18
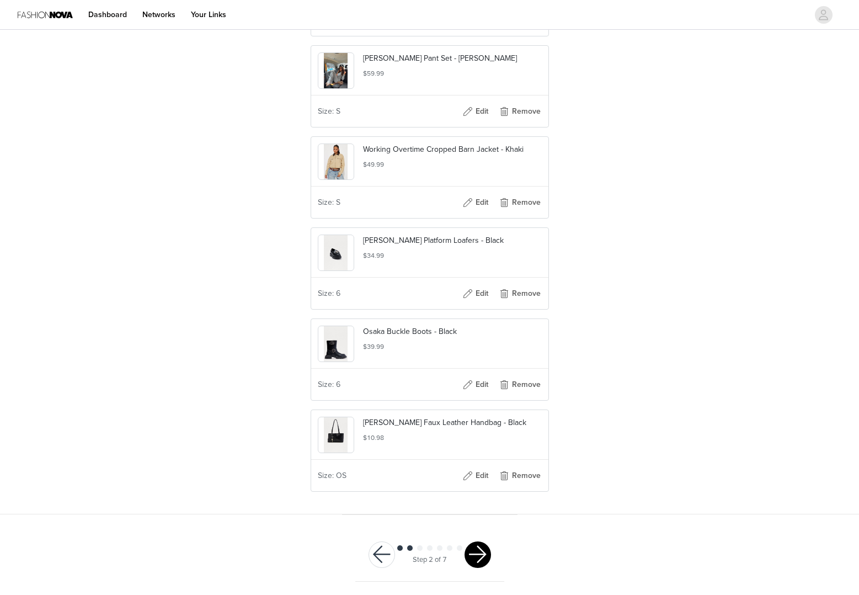
scroll to position [612, 0]
click at [485, 559] on button "button" at bounding box center [477, 554] width 26 height 26
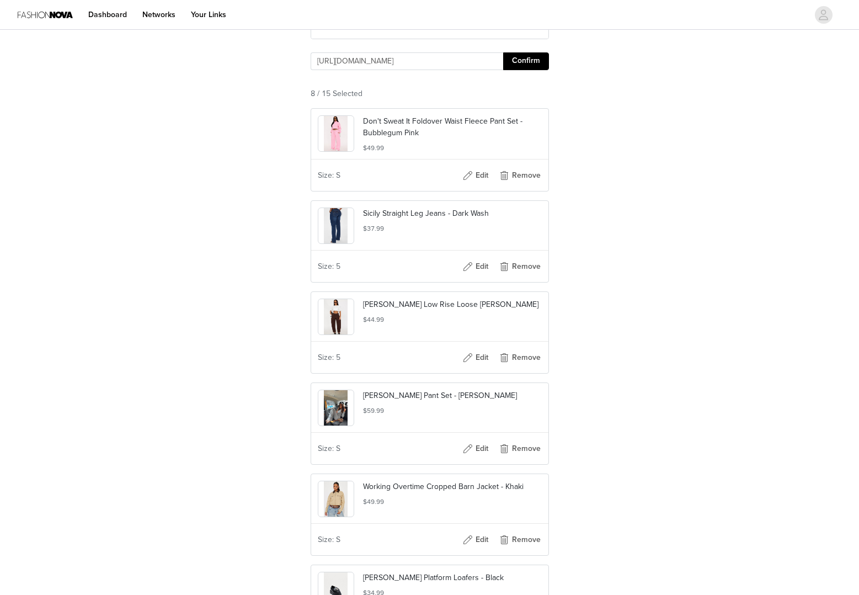
scroll to position [251, 0]
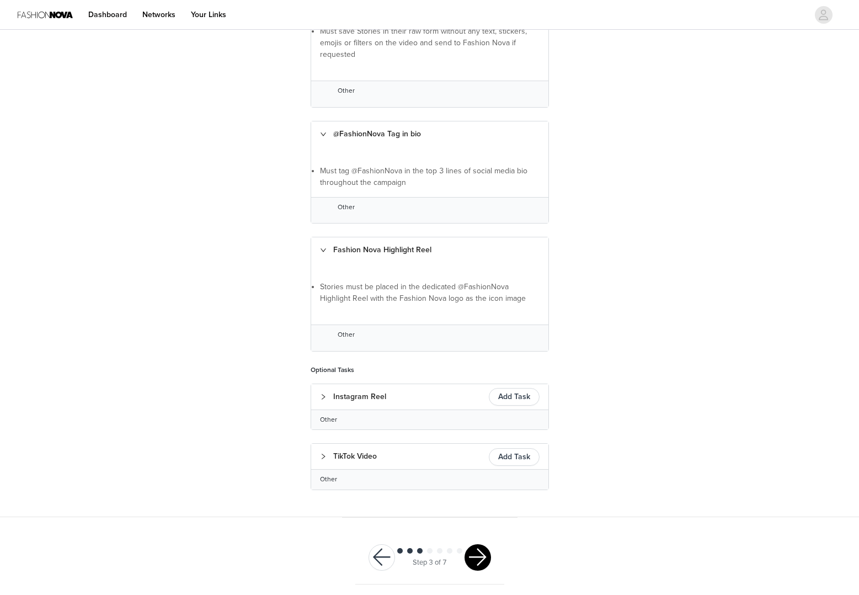
click at [480, 561] on button "button" at bounding box center [477, 557] width 26 height 26
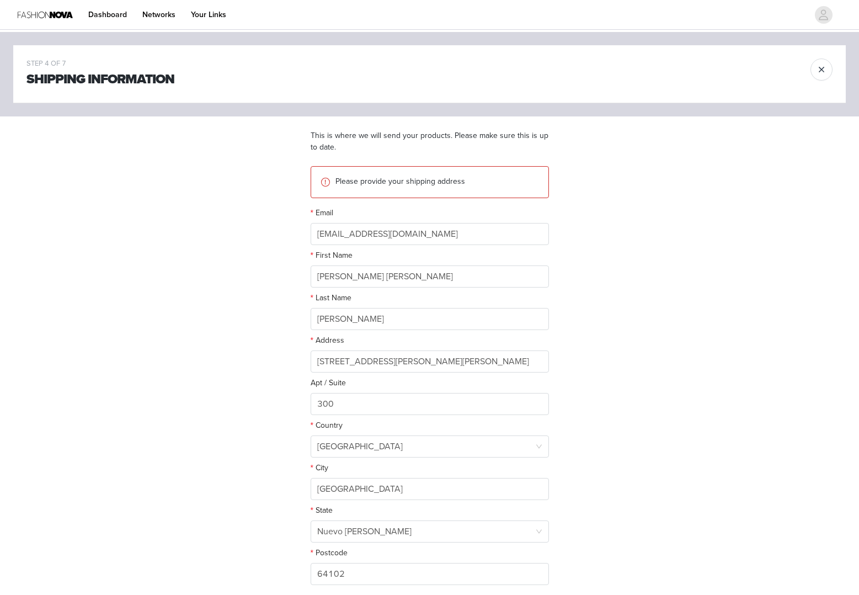
scroll to position [88, 0]
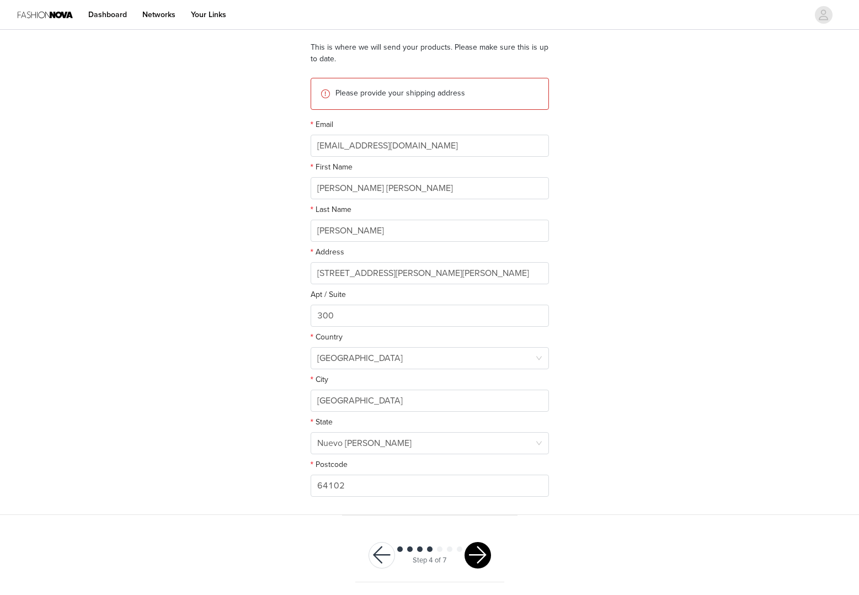
click at [488, 544] on div at bounding box center [477, 555] width 26 height 26
click at [484, 548] on button "button" at bounding box center [477, 555] width 26 height 26
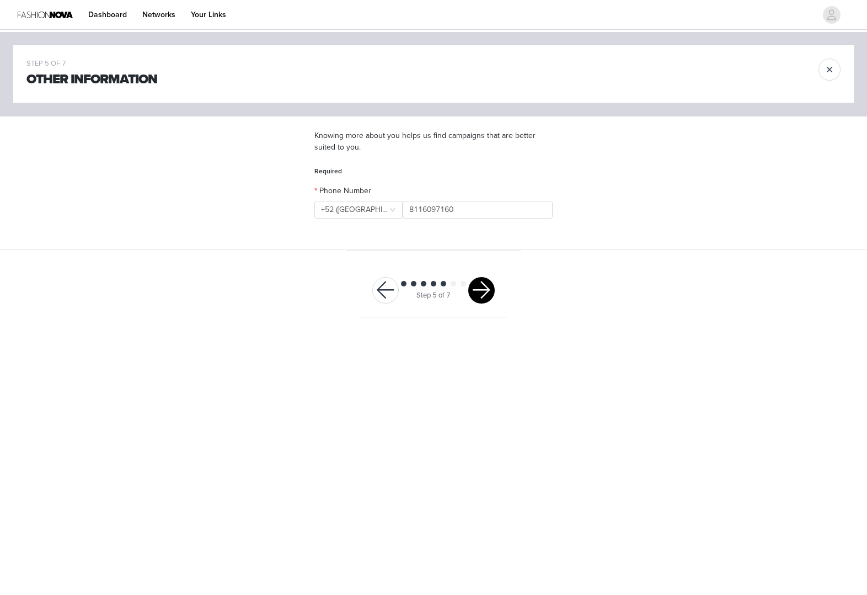
click at [469, 282] on div at bounding box center [481, 290] width 26 height 26
click at [472, 288] on button "button" at bounding box center [481, 290] width 26 height 26
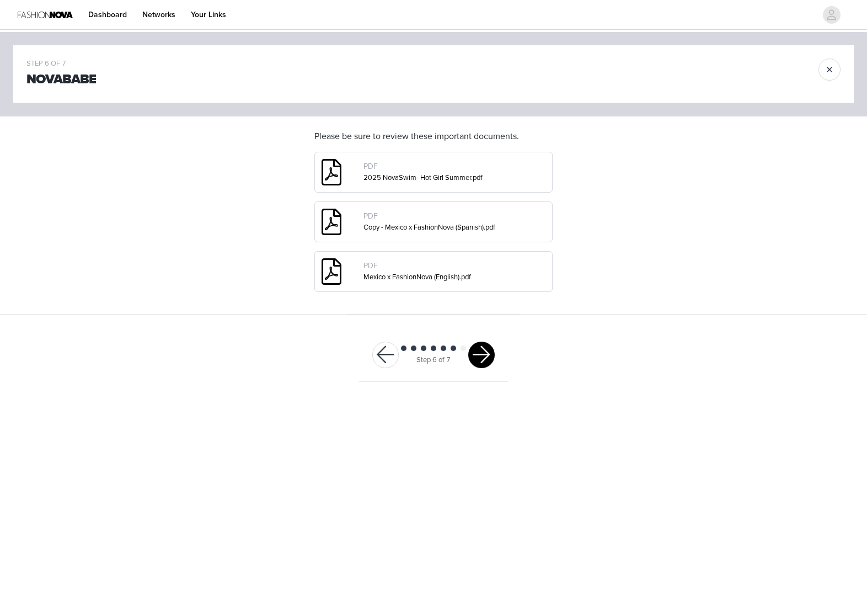
click at [478, 359] on button "button" at bounding box center [481, 354] width 26 height 26
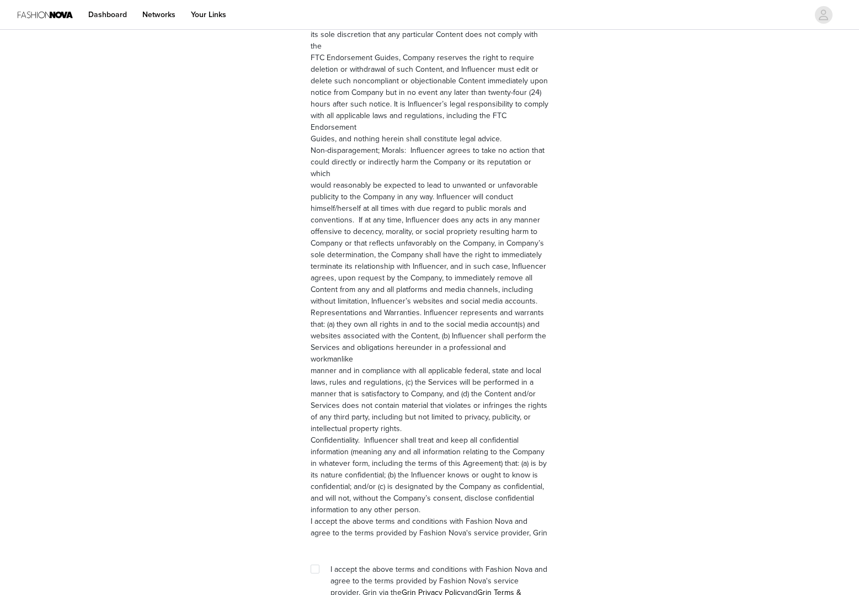
scroll to position [1358, 0]
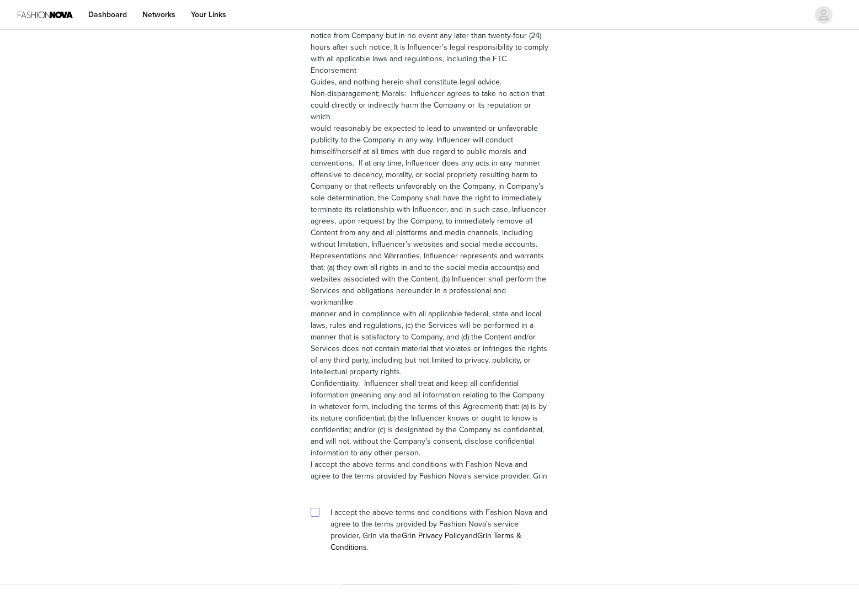
click at [316, 507] on input "checkbox" at bounding box center [315, 511] width 8 height 8
checkbox input "true"
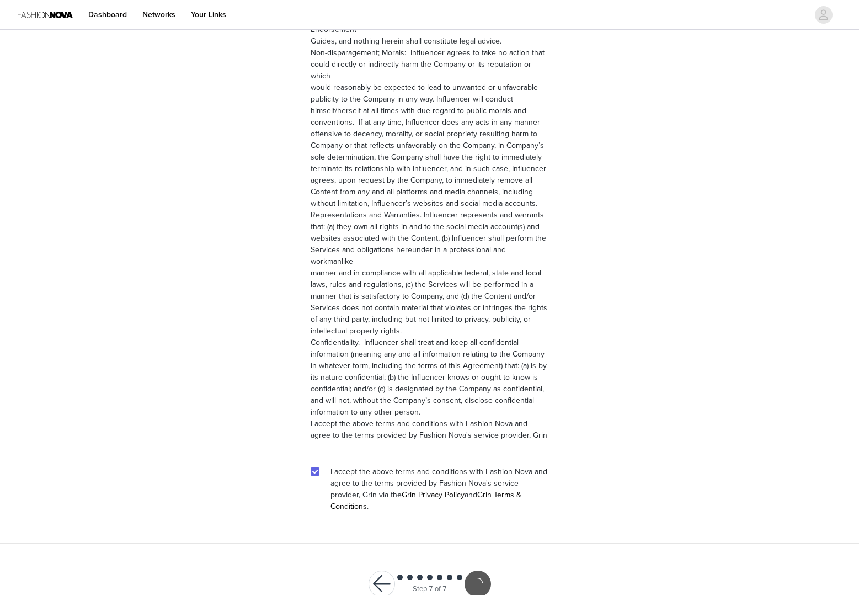
scroll to position [1318, 0]
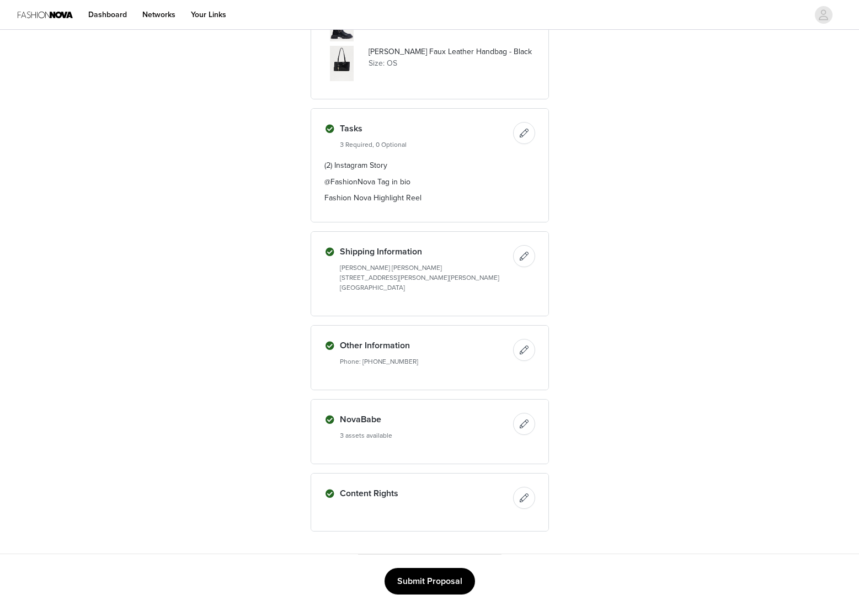
scroll to position [608, 0]
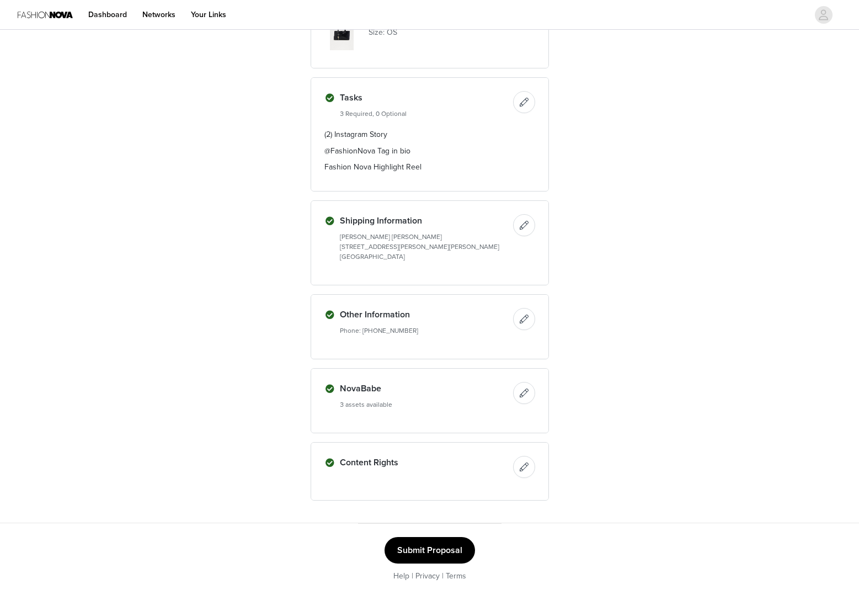
click at [454, 544] on button "Submit Proposal" at bounding box center [429, 550] width 90 height 26
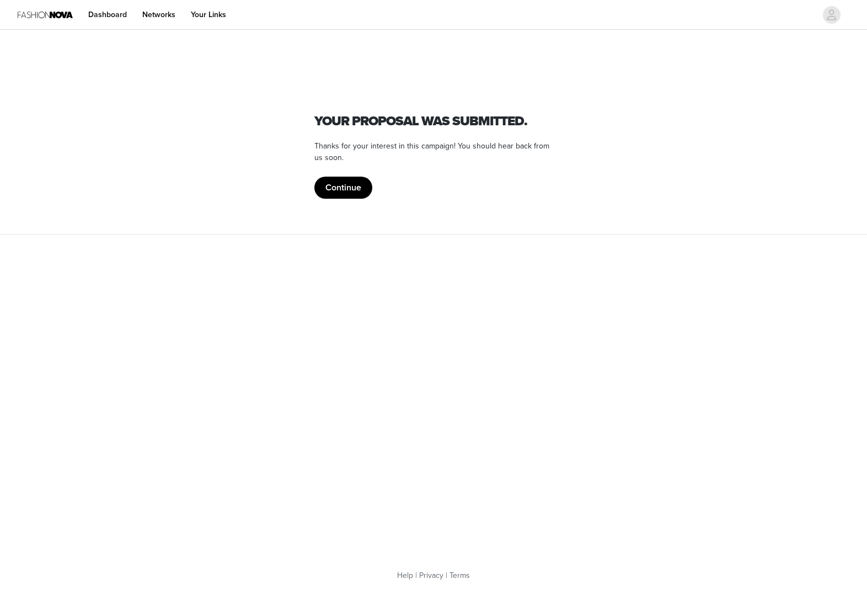
click at [365, 190] on button "Continue" at bounding box center [343, 187] width 58 height 22
